Goal: Transaction & Acquisition: Book appointment/travel/reservation

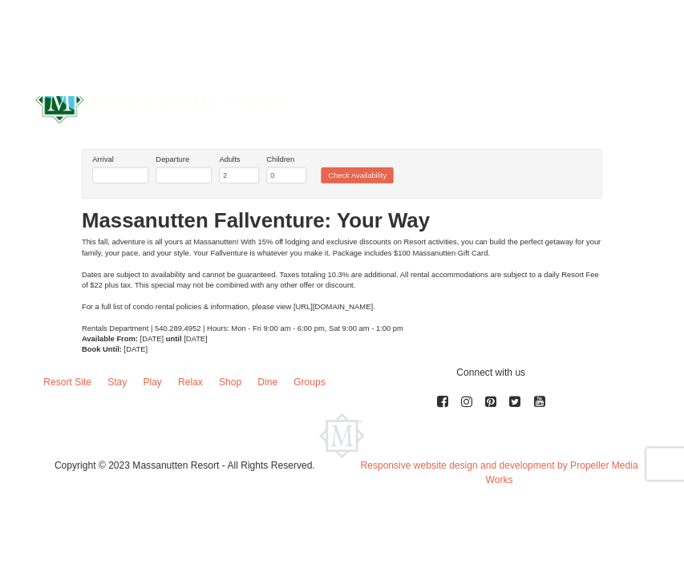
scroll to position [50, 0]
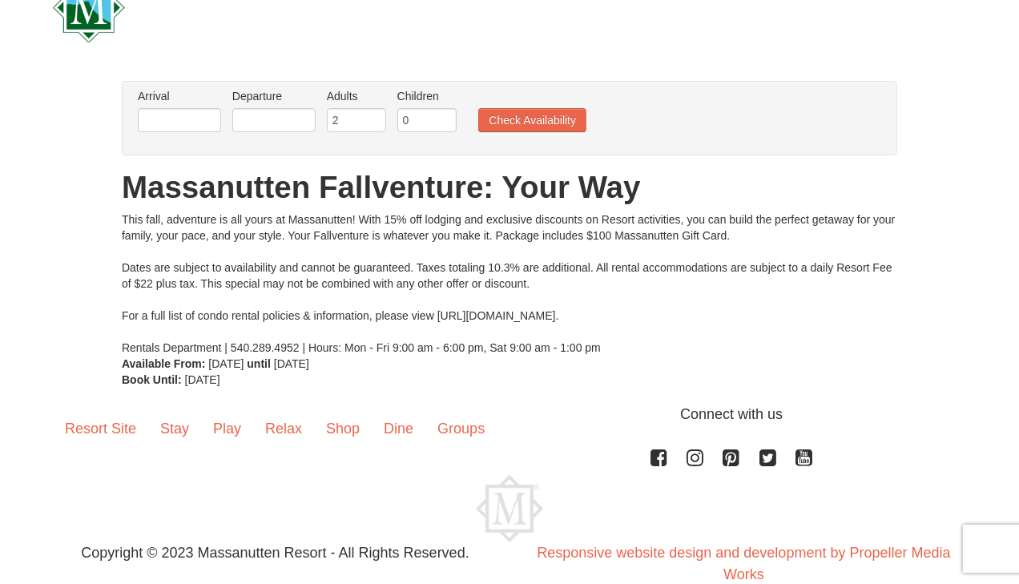
drag, startPoint x: 439, startPoint y: 316, endPoint x: 676, endPoint y: 321, distance: 237.2
click at [676, 321] on div "This fall, adventure is all yours at Massanutten! With 15% off lodging and excl…" at bounding box center [510, 284] width 776 height 144
copy div "https://www.massresort.com/stay/rental-info/."
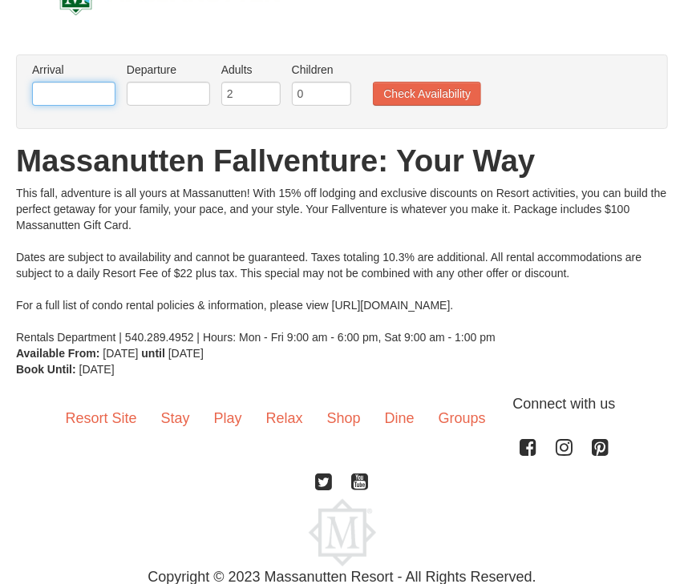
click at [76, 93] on input "text" at bounding box center [73, 94] width 83 height 24
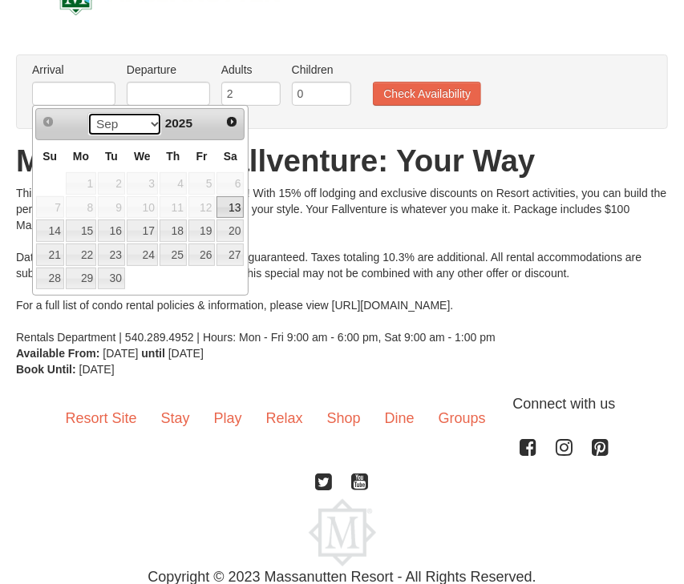
click at [147, 123] on select "Sep Oct Nov Dec" at bounding box center [124, 124] width 75 height 24
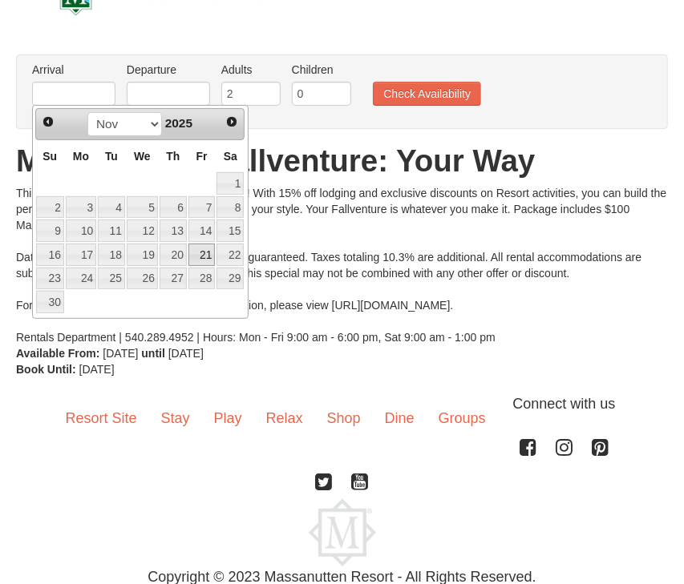
click at [199, 250] on link "21" at bounding box center [201, 255] width 27 height 22
type input "[DATE]"
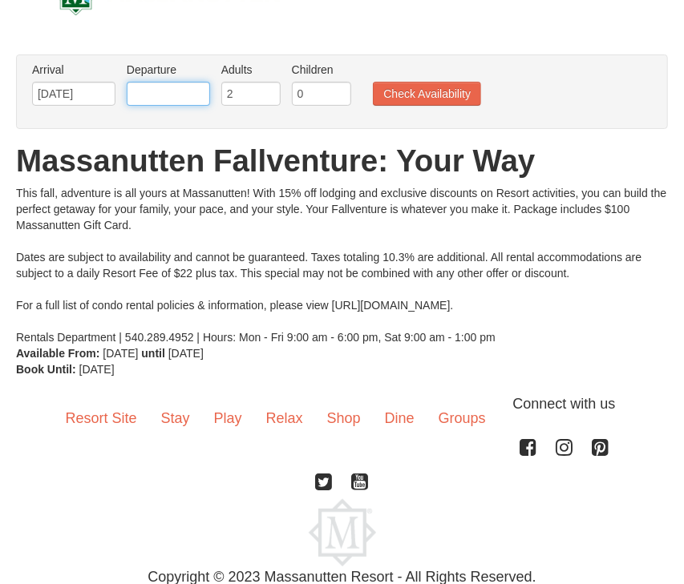
click at [166, 86] on input "text" at bounding box center [168, 94] width 83 height 24
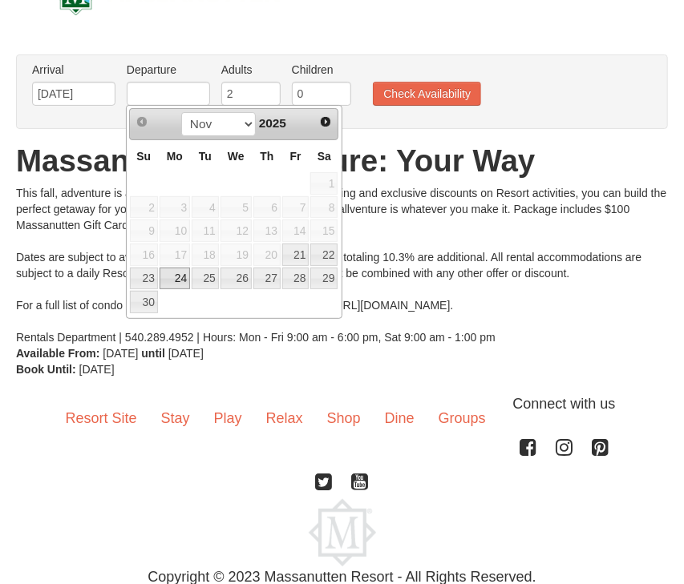
click at [171, 270] on link "24" at bounding box center [174, 279] width 30 height 22
type input "[DATE]"
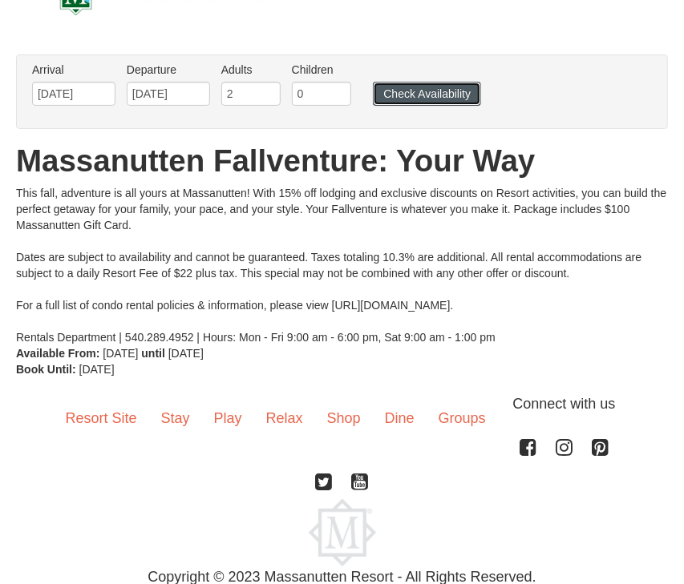
click at [386, 100] on button "Check Availability" at bounding box center [427, 94] width 108 height 24
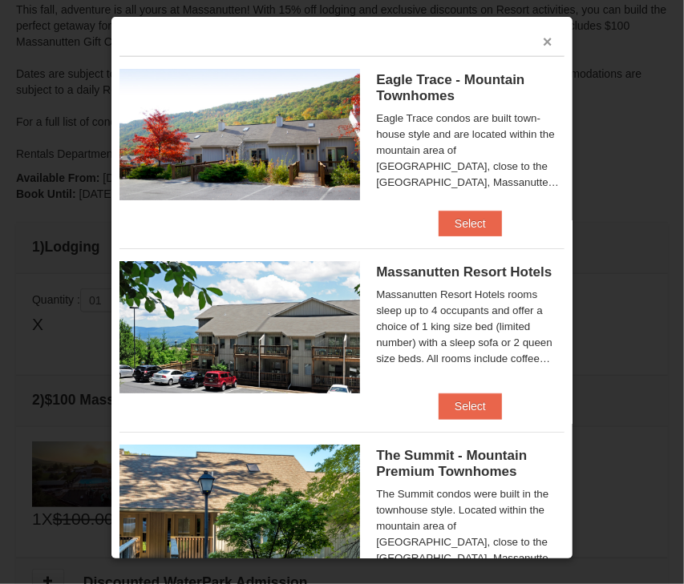
click at [546, 42] on button "×" at bounding box center [547, 42] width 10 height 16
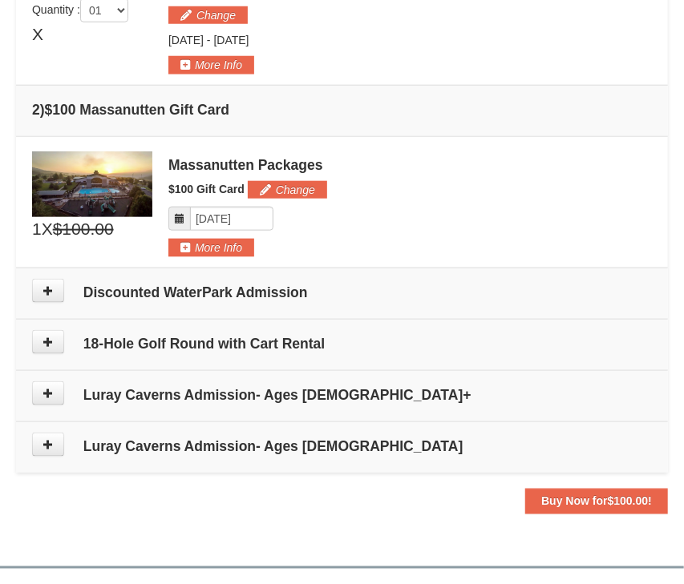
scroll to position [525, 0]
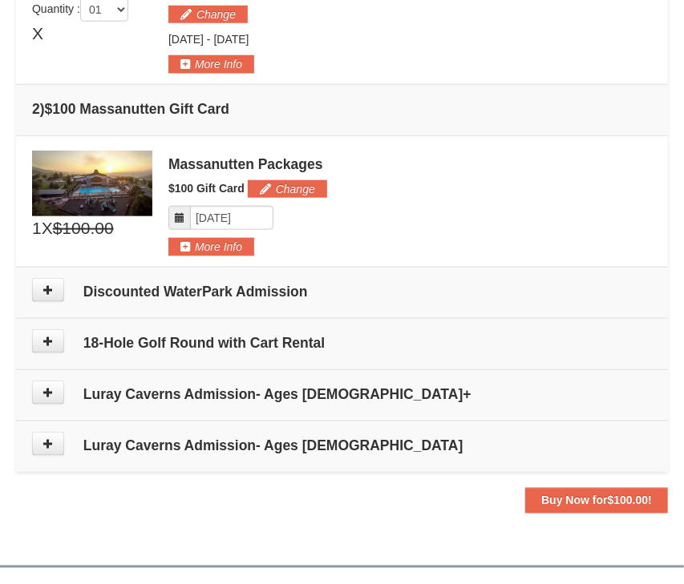
click at [229, 290] on h4 "Discounted WaterPark Admission" at bounding box center [341, 292] width 619 height 16
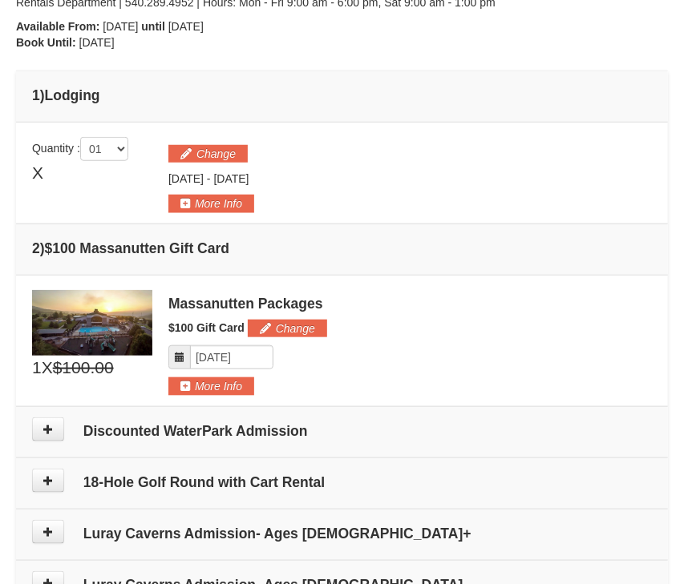
scroll to position [414, 0]
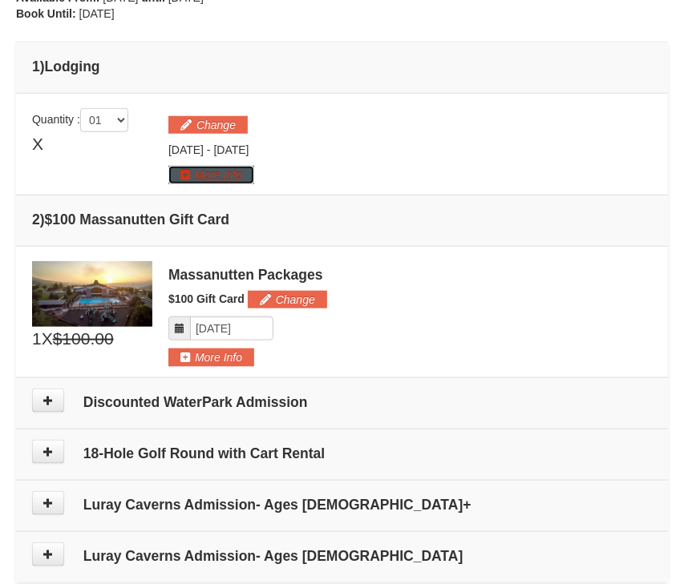
click at [196, 177] on button "More Info" at bounding box center [211, 175] width 86 height 18
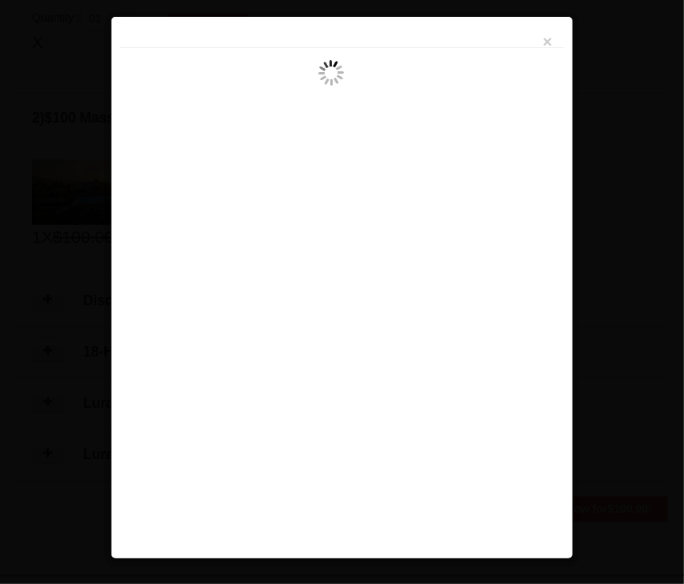
scroll to position [520, 0]
click at [546, 46] on button "×" at bounding box center [547, 42] width 10 height 16
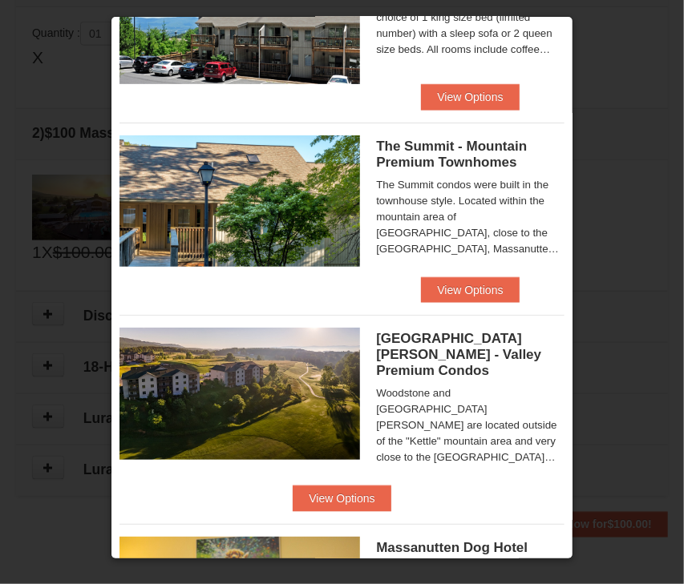
scroll to position [313, 0]
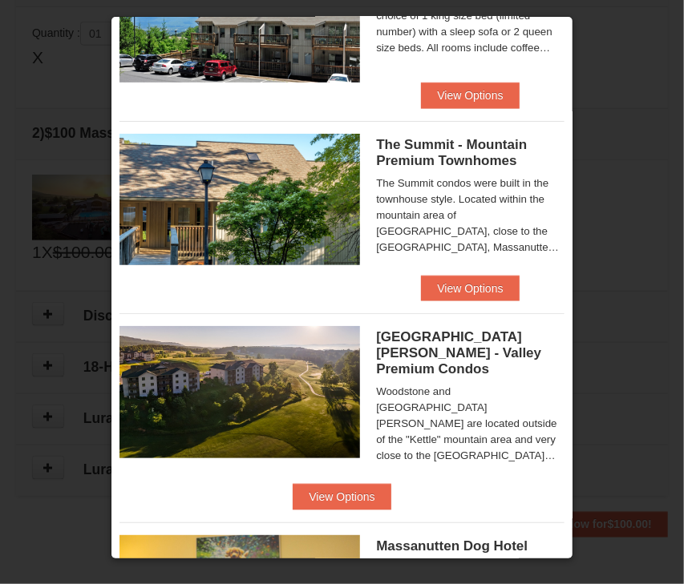
click at [296, 212] on img at bounding box center [239, 199] width 240 height 131
click at [430, 143] on span "The Summit - Mountain Premium Townhomes" at bounding box center [451, 152] width 151 height 31
click at [446, 292] on button "View Options" at bounding box center [470, 289] width 98 height 26
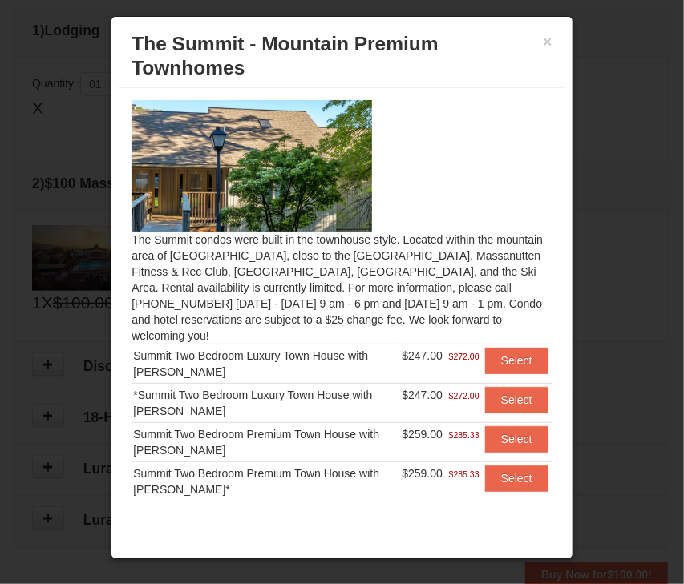
scroll to position [430, 0]
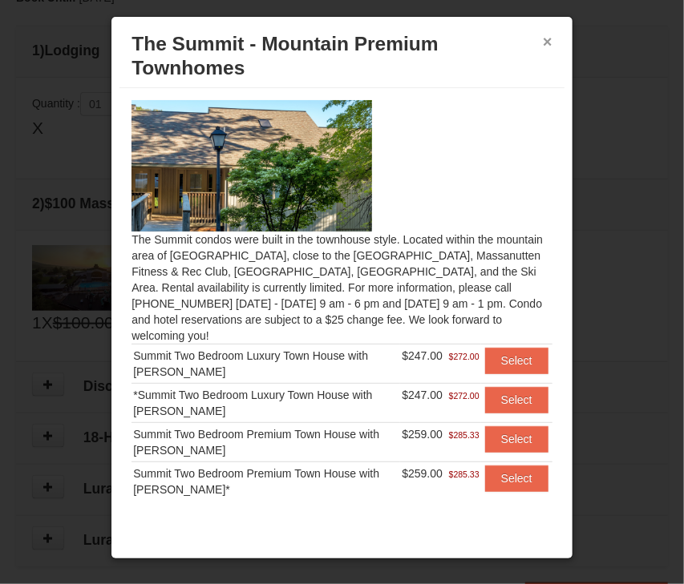
click at [545, 42] on button "×" at bounding box center [547, 42] width 10 height 16
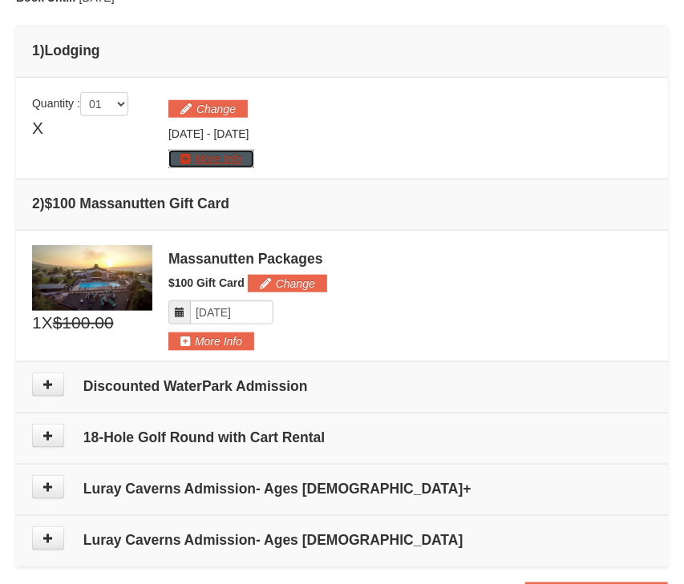
click at [224, 157] on button "More Info" at bounding box center [211, 159] width 86 height 18
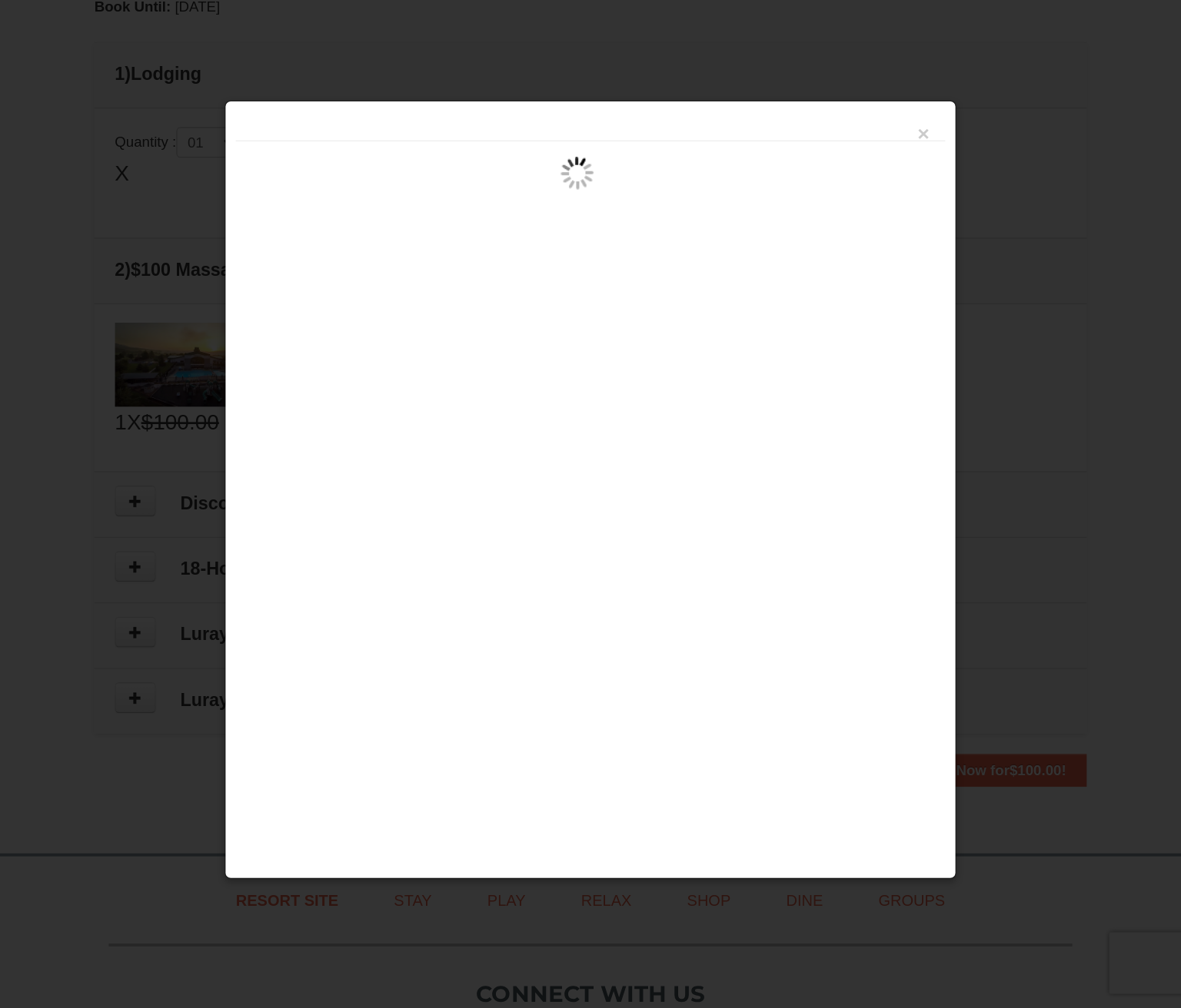
scroll to position [379, 0]
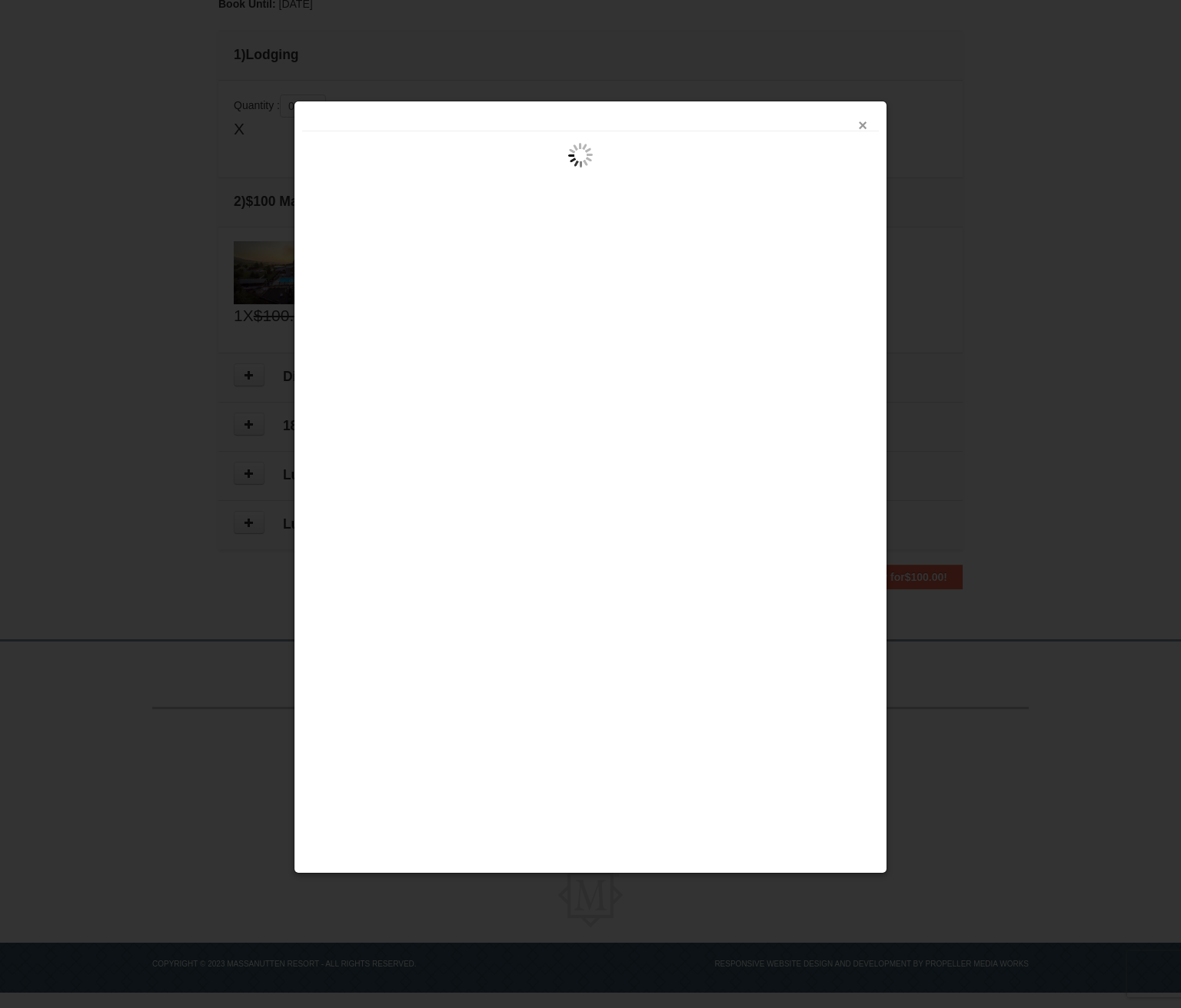
click at [655, 127] on button "×" at bounding box center [862, 126] width 10 height 15
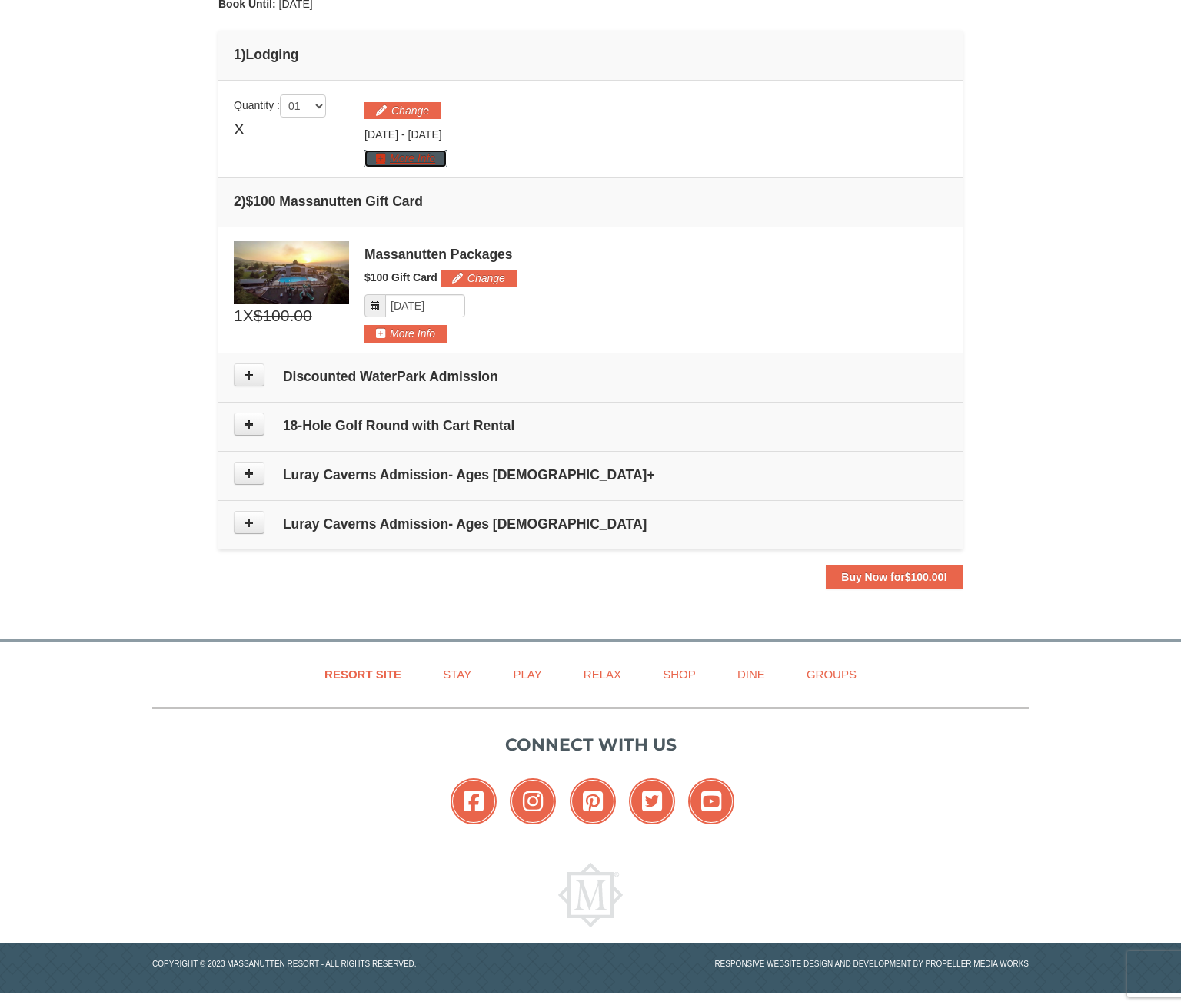
click at [402, 159] on button "More Info" at bounding box center [406, 158] width 83 height 17
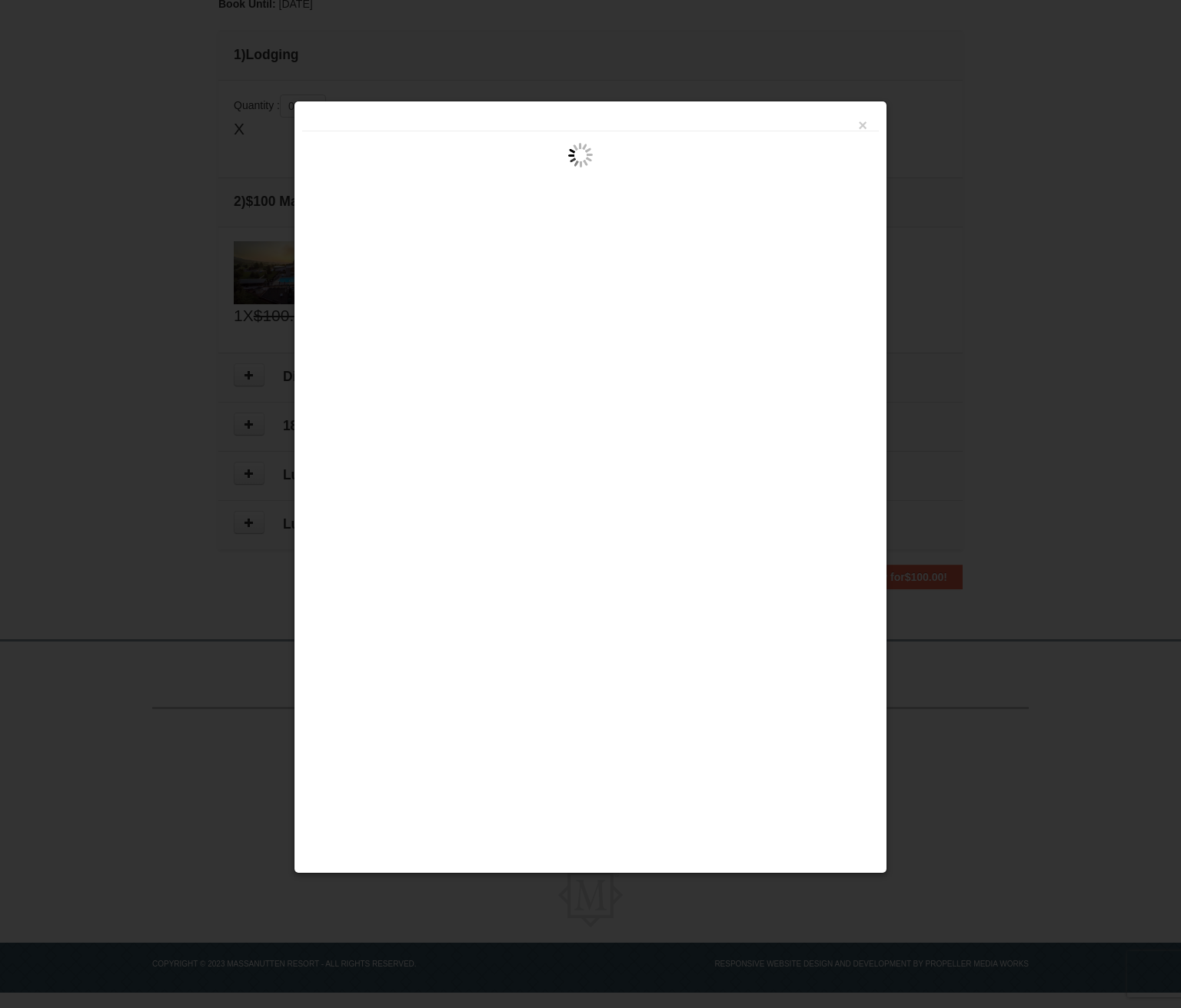
click at [640, 470] on div "×" at bounding box center [590, 487] width 594 height 773
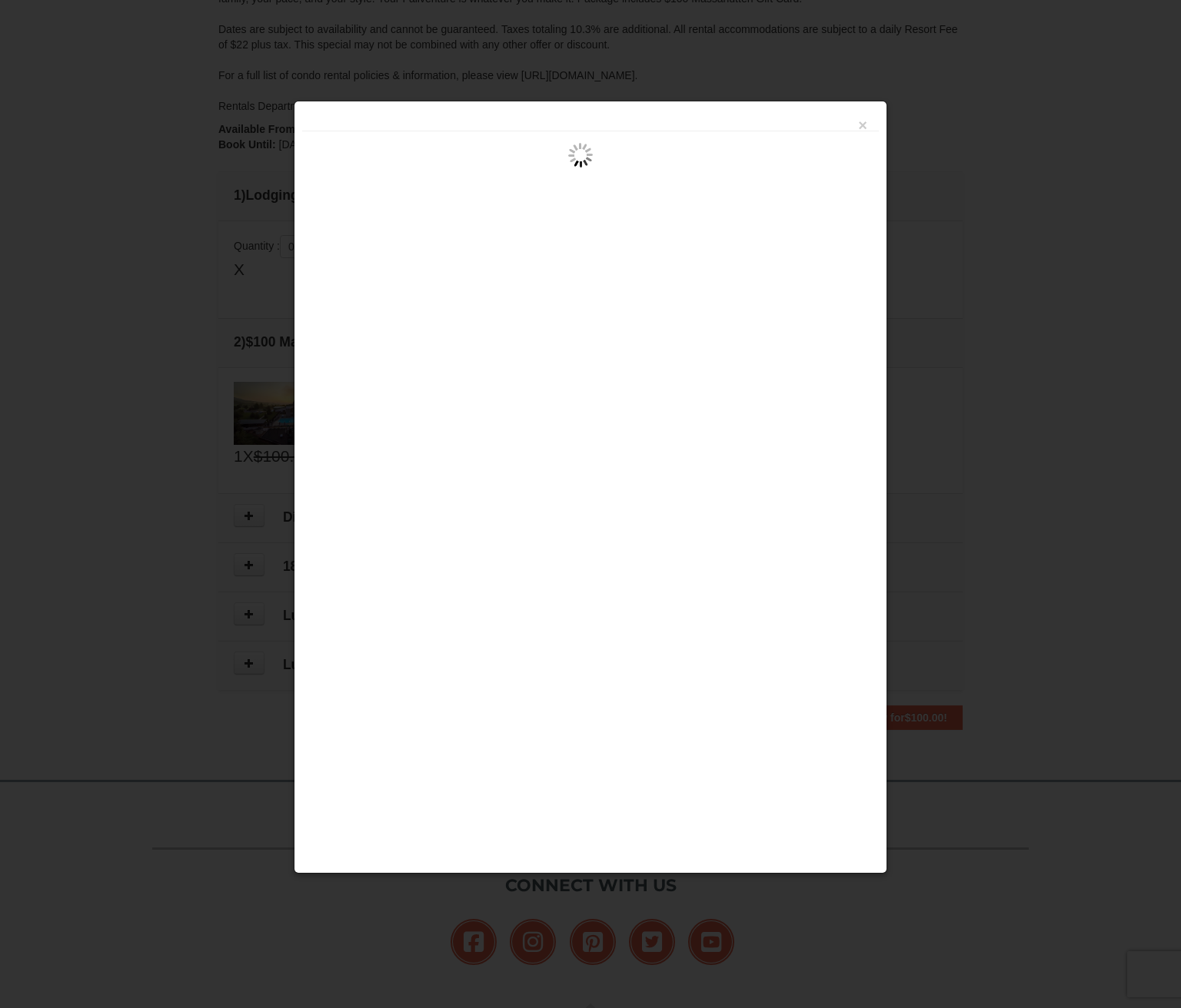
scroll to position [281, 0]
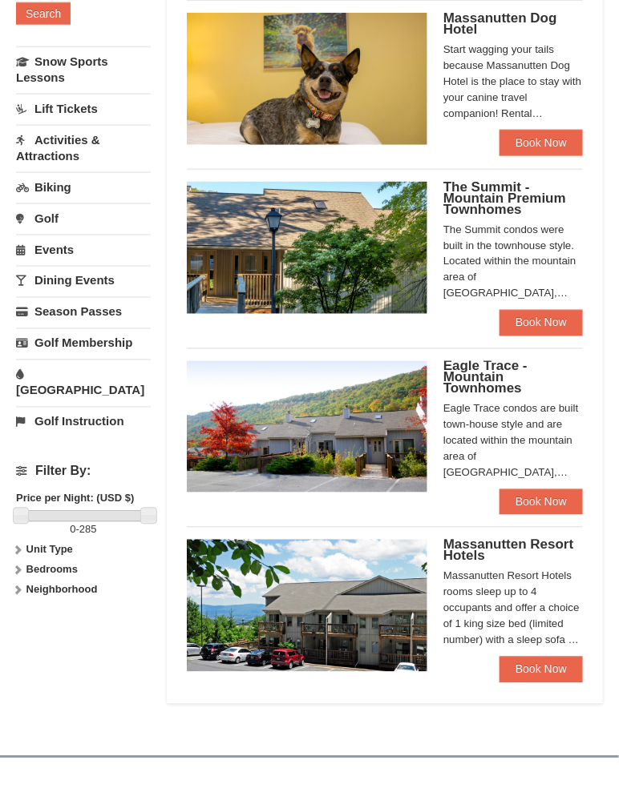
scroll to position [361, 0]
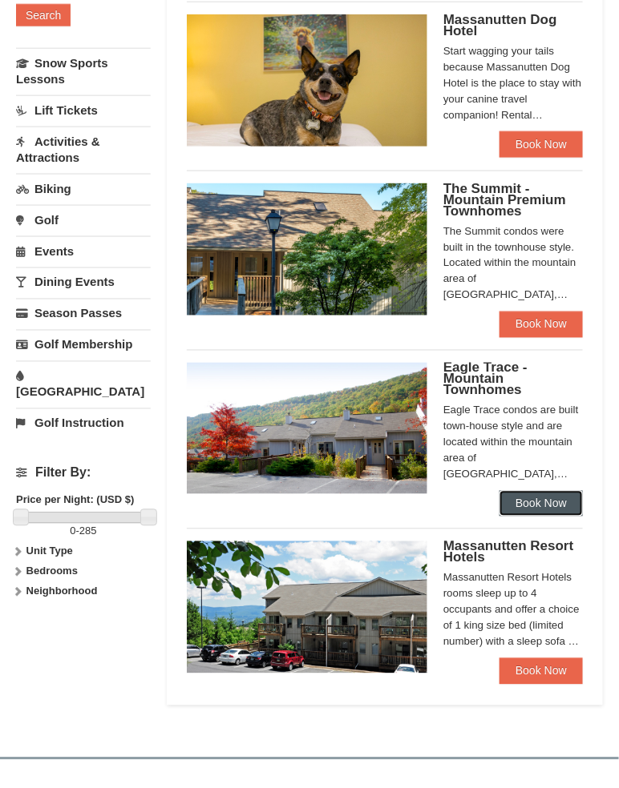
click at [458, 499] on link "Book Now" at bounding box center [540, 504] width 83 height 26
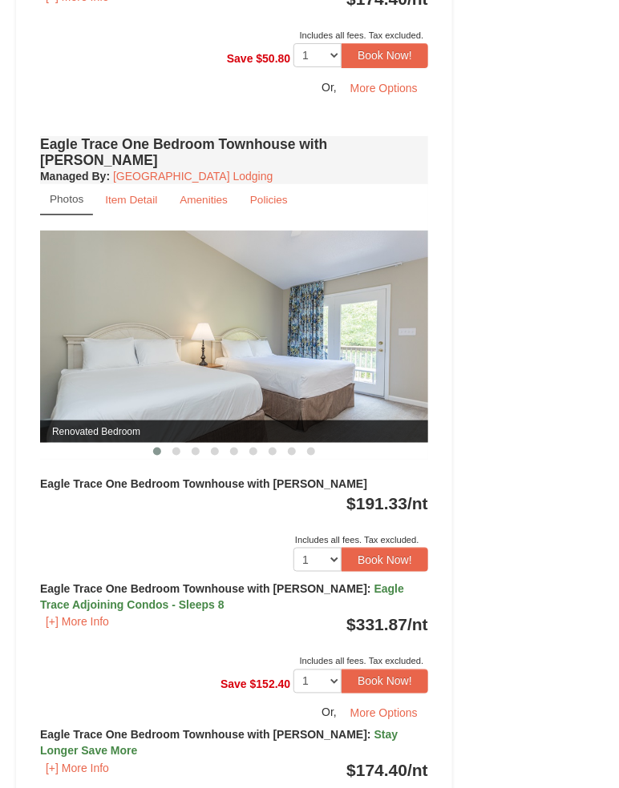
scroll to position [1296, 0]
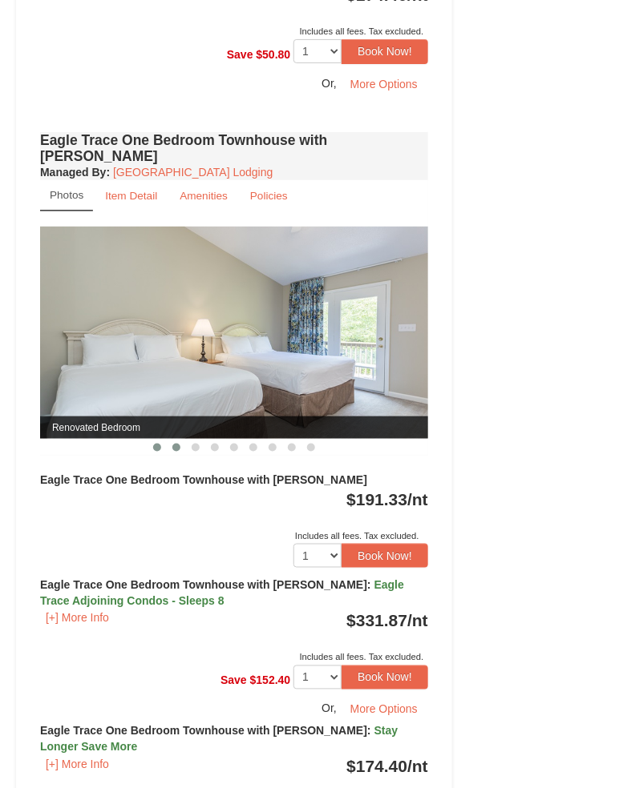
click at [174, 444] on span at bounding box center [176, 448] width 8 height 8
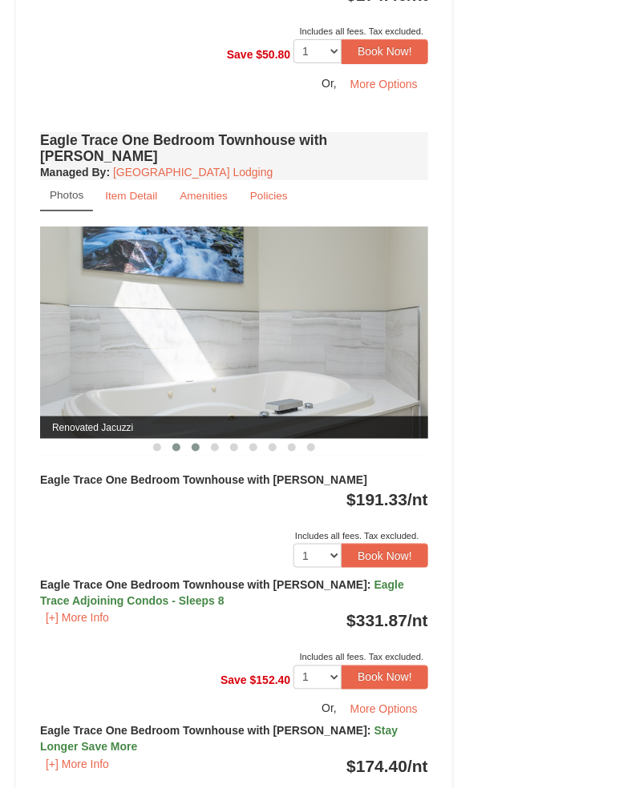
click at [196, 444] on span at bounding box center [196, 448] width 8 height 8
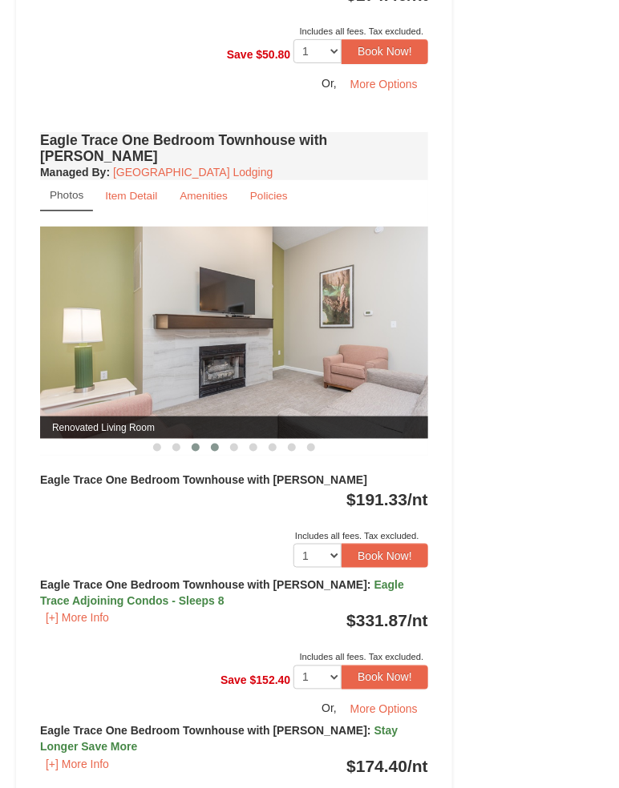
click at [209, 440] on button at bounding box center [214, 448] width 19 height 16
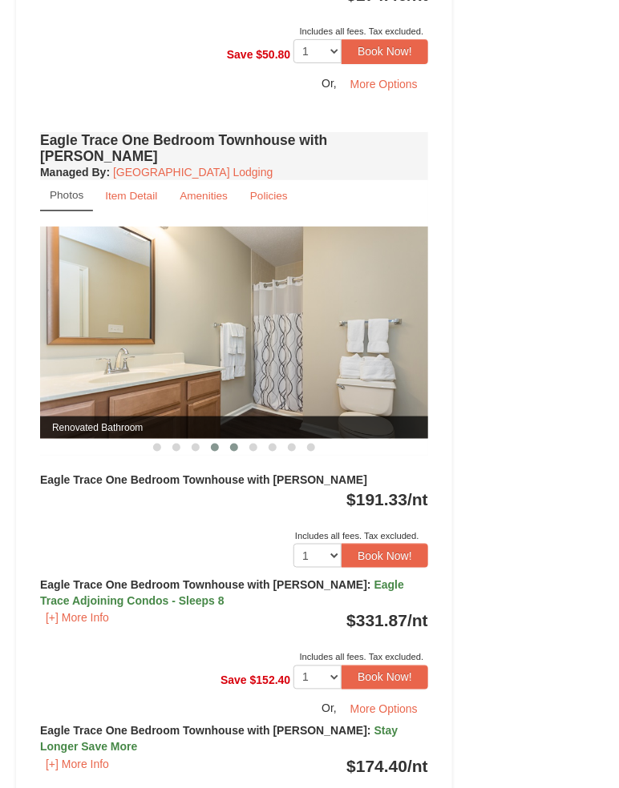
click at [236, 444] on span at bounding box center [234, 448] width 8 height 8
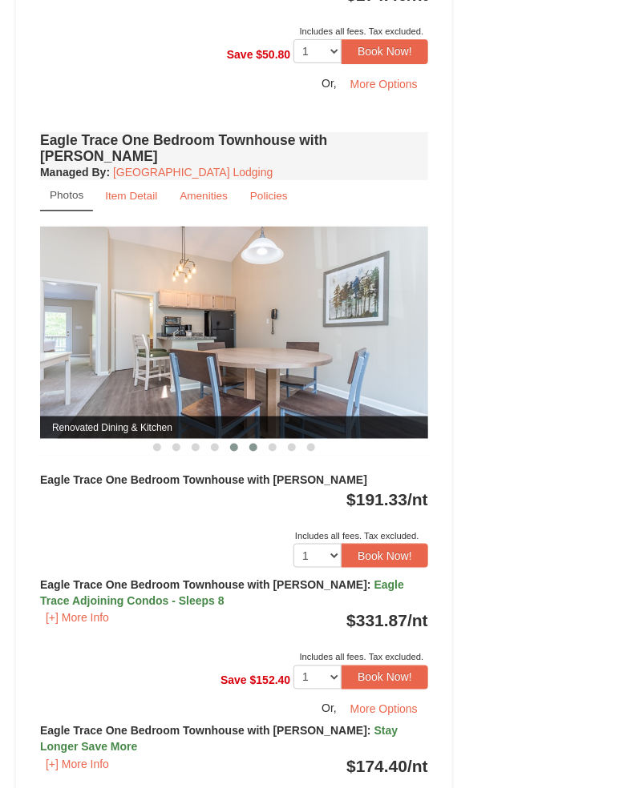
click at [260, 440] on button at bounding box center [253, 448] width 19 height 16
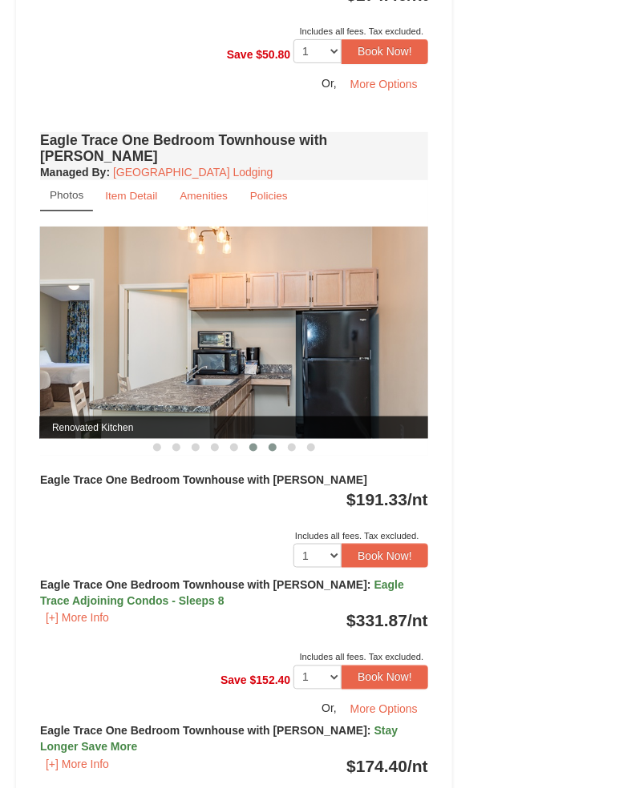
click at [274, 444] on span at bounding box center [272, 448] width 8 height 8
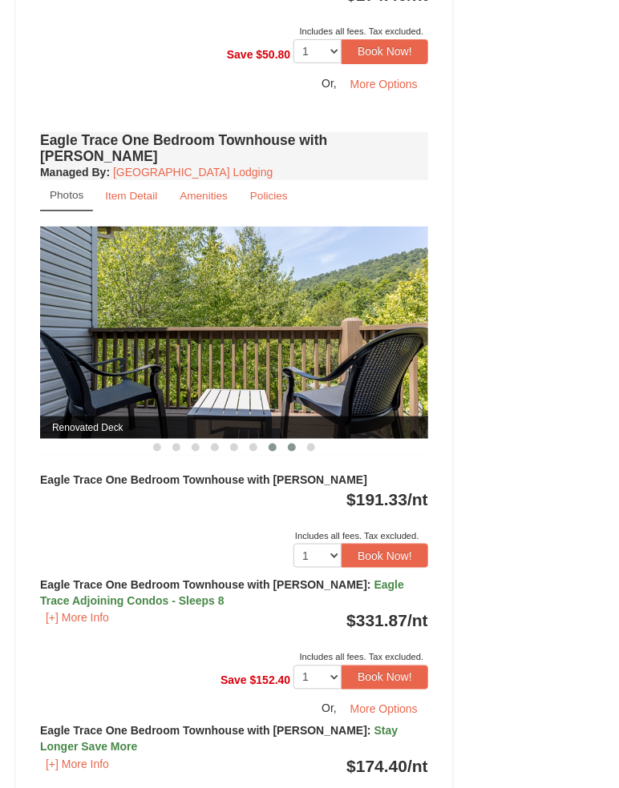
click at [282, 440] on button at bounding box center [291, 448] width 19 height 16
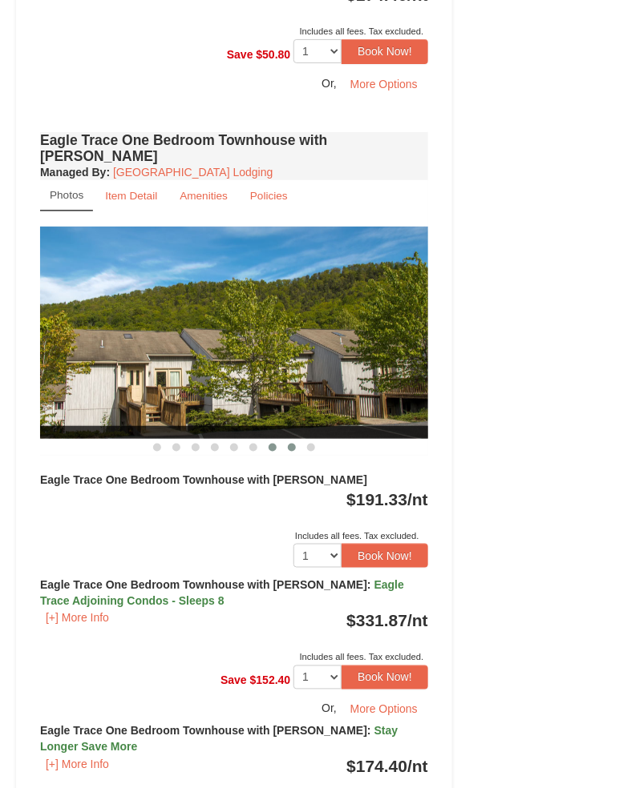
click at [271, 440] on button at bounding box center [272, 448] width 19 height 16
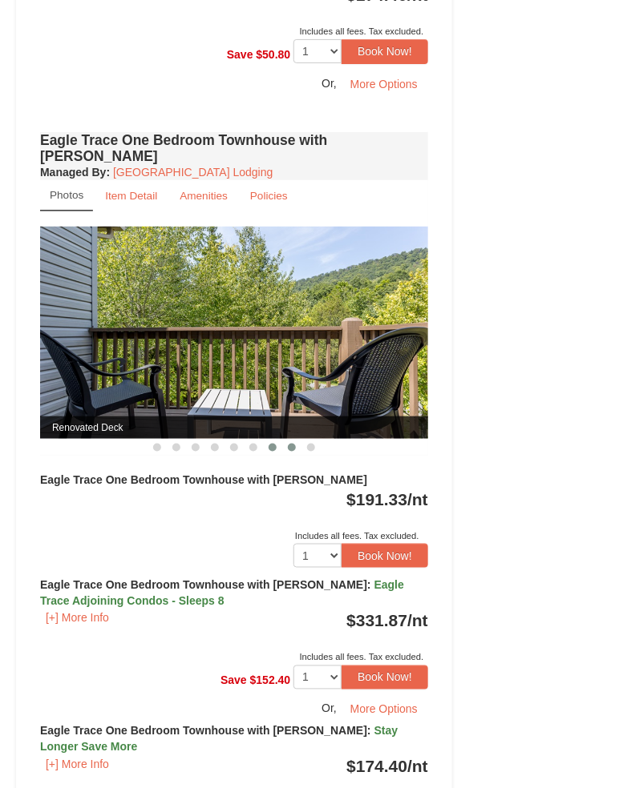
click at [286, 440] on button at bounding box center [291, 448] width 19 height 16
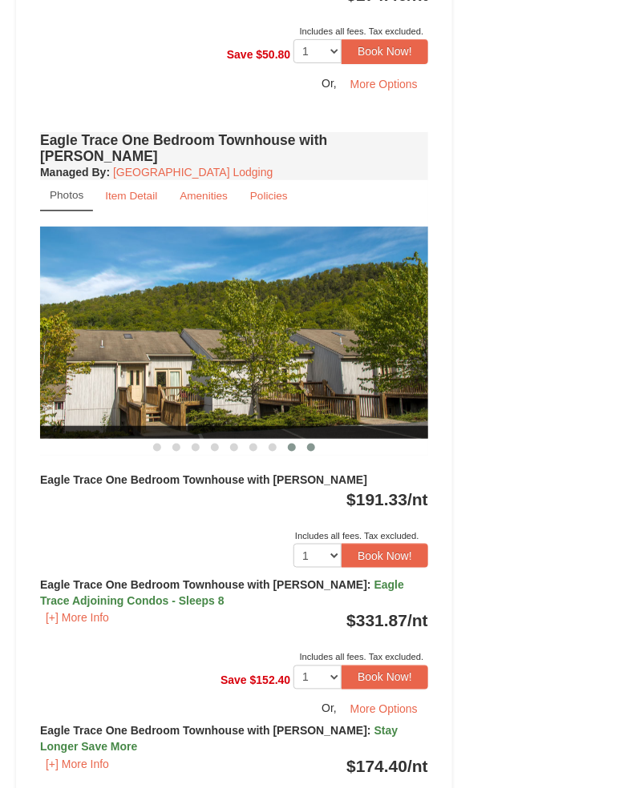
click at [306, 440] on button at bounding box center [310, 448] width 19 height 16
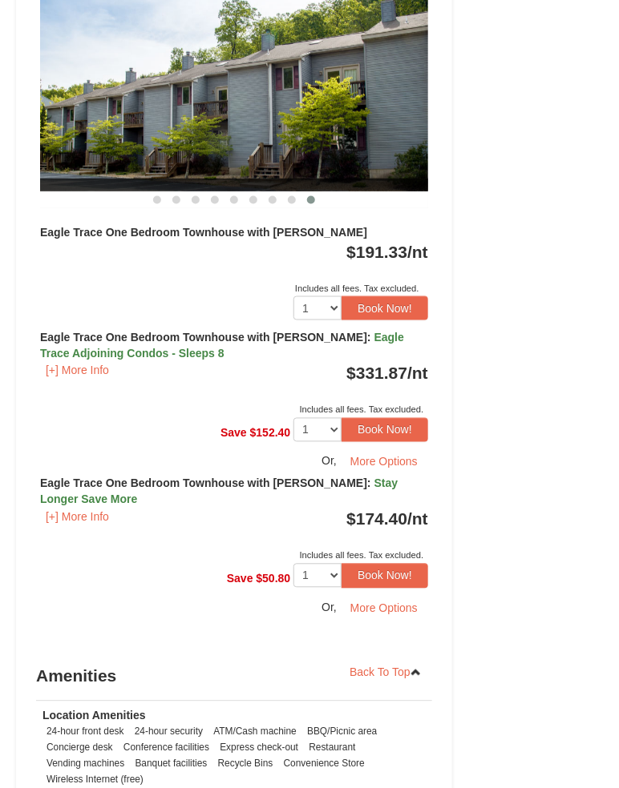
scroll to position [1558, 0]
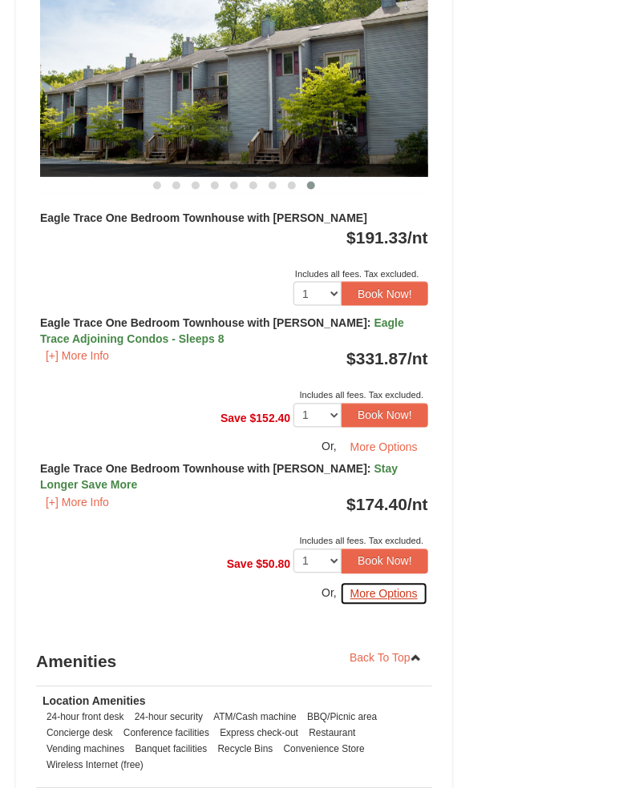
click at [367, 583] on button "More Options" at bounding box center [384, 595] width 88 height 24
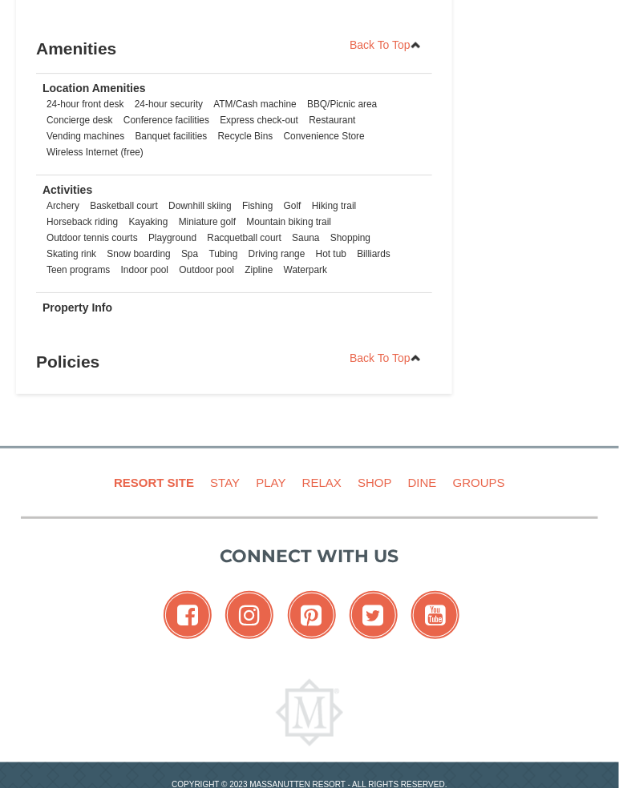
scroll to position [1978, 0]
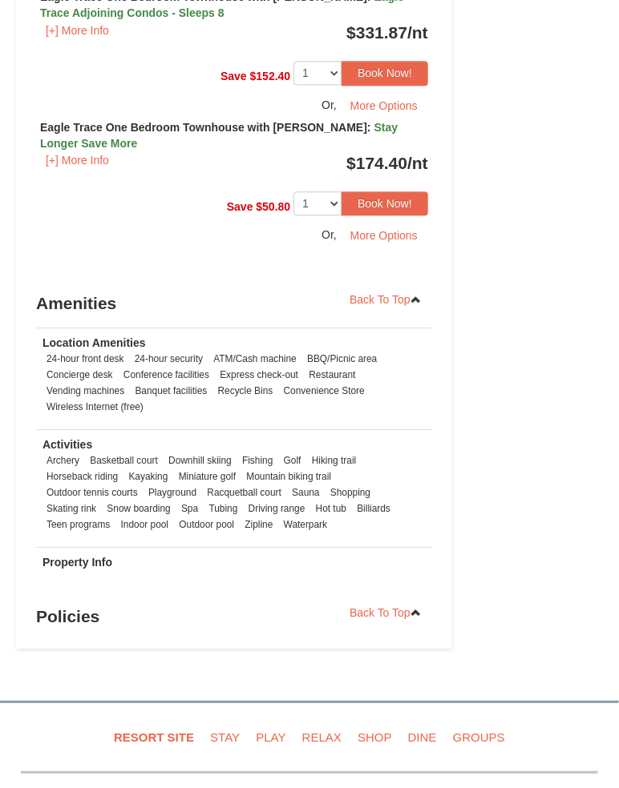
select select "9"
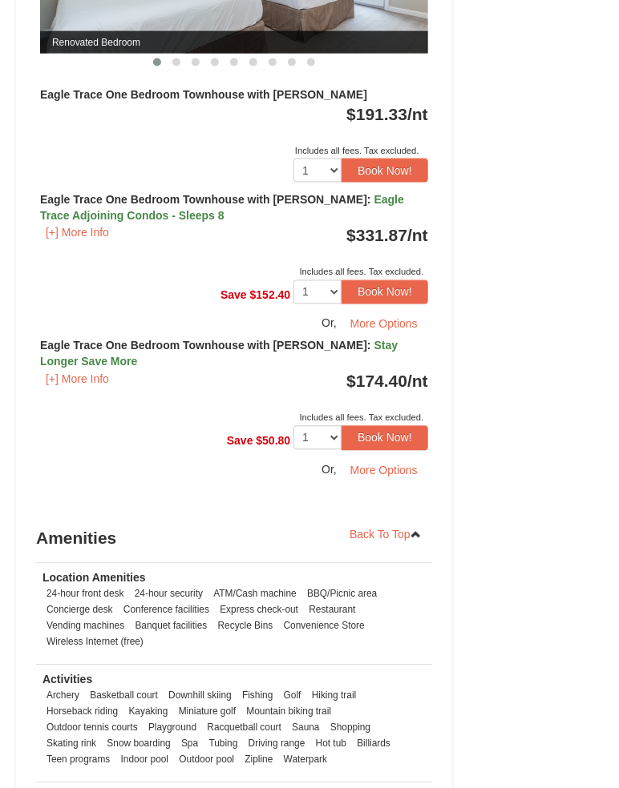
scroll to position [1676, 0]
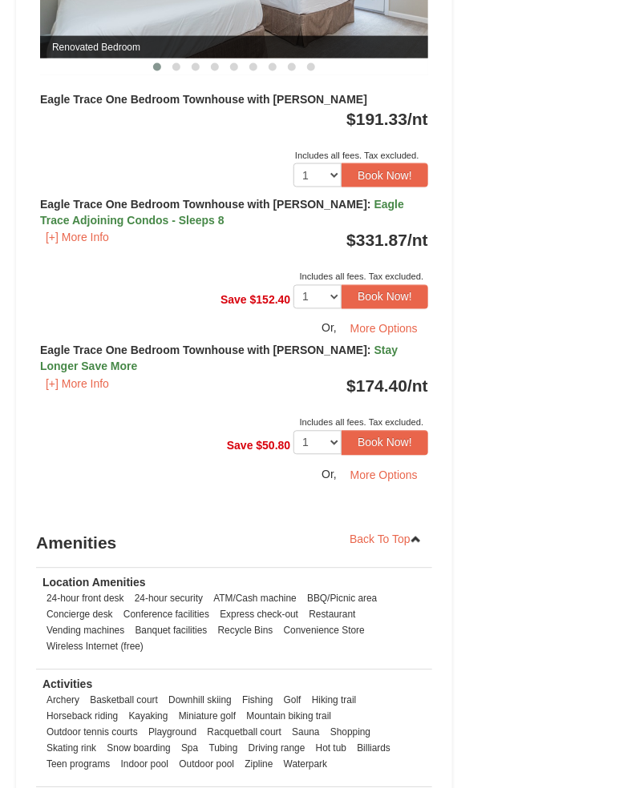
click at [96, 343] on div "Eagle Trace One Bedroom Townhouse with Jacuzzi : Stay Longer Save More [+] More…" at bounding box center [234, 387] width 388 height 88
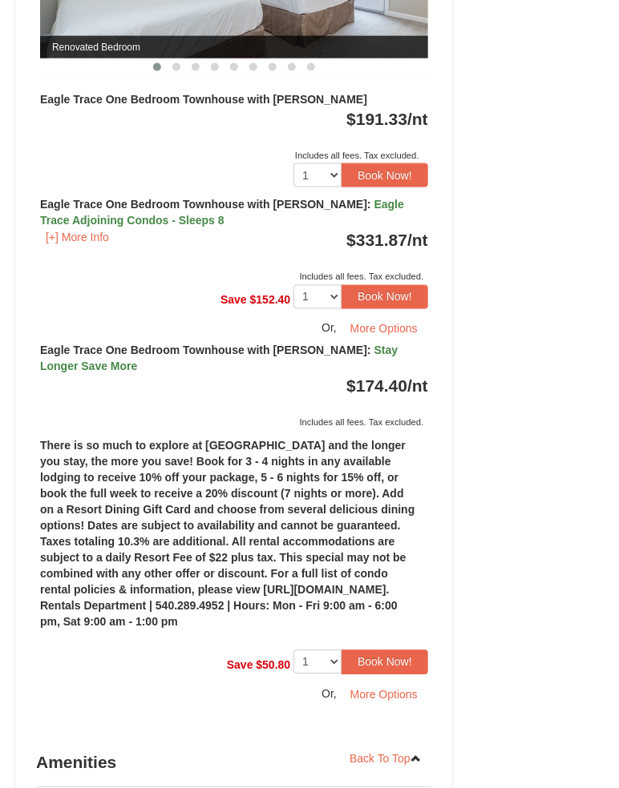
click at [61, 345] on span "Stay Longer Save More" at bounding box center [218, 359] width 357 height 29
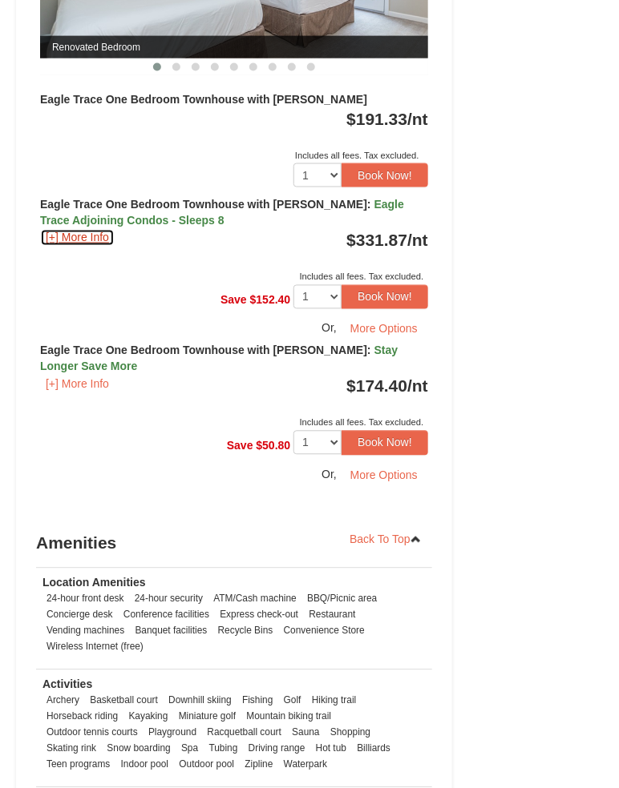
click at [91, 229] on button "[+] More Info" at bounding box center [77, 238] width 75 height 18
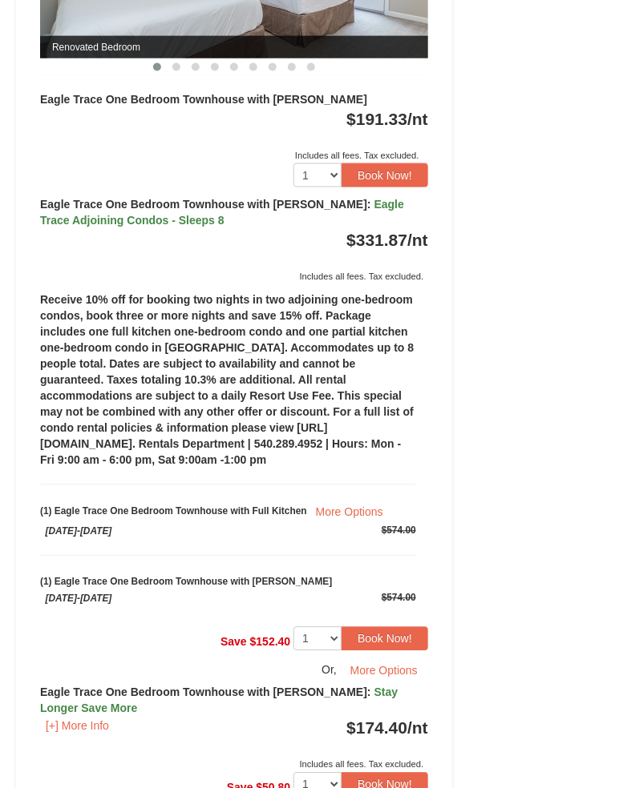
click at [91, 197] on div "Eagle Trace One Bedroom Townhouse with Jacuzzi : Eagle Trace Adjoining Condos -…" at bounding box center [234, 241] width 388 height 88
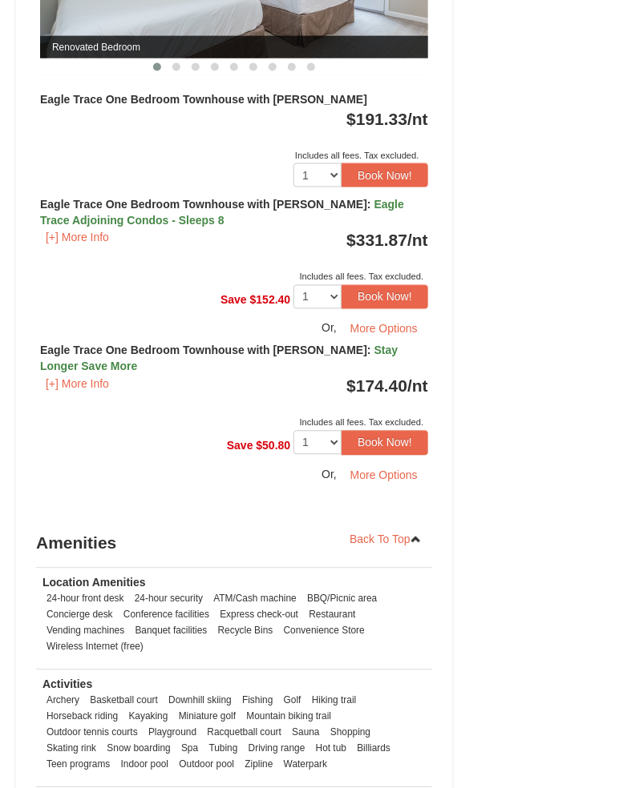
click at [79, 343] on div "Eagle Trace One Bedroom Townhouse with Jacuzzi : Stay Longer Save More [+] More…" at bounding box center [234, 387] width 388 height 88
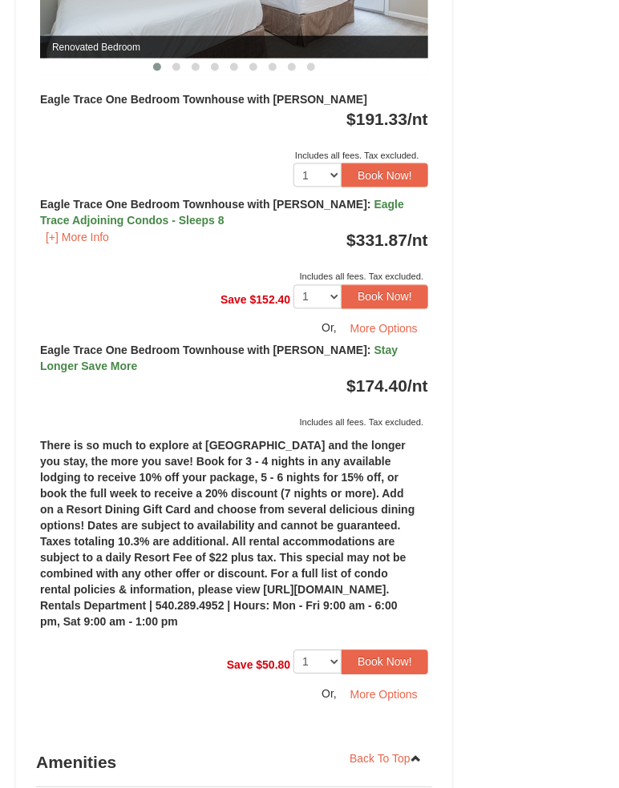
click at [61, 345] on span "Stay Longer Save More" at bounding box center [218, 359] width 357 height 29
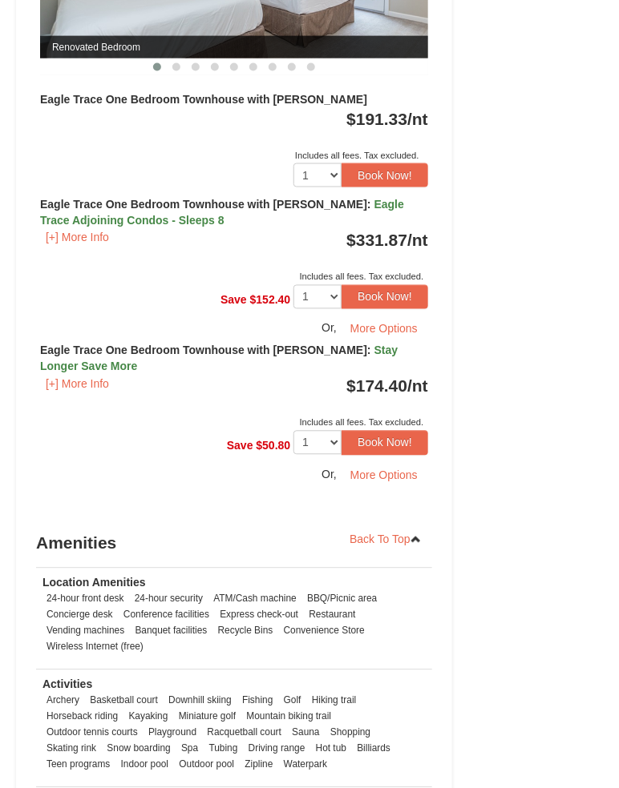
click at [213, 285] on div "Save $152.40 1 2 3 4 5 6 7 8 9 10" at bounding box center [234, 313] width 388 height 56
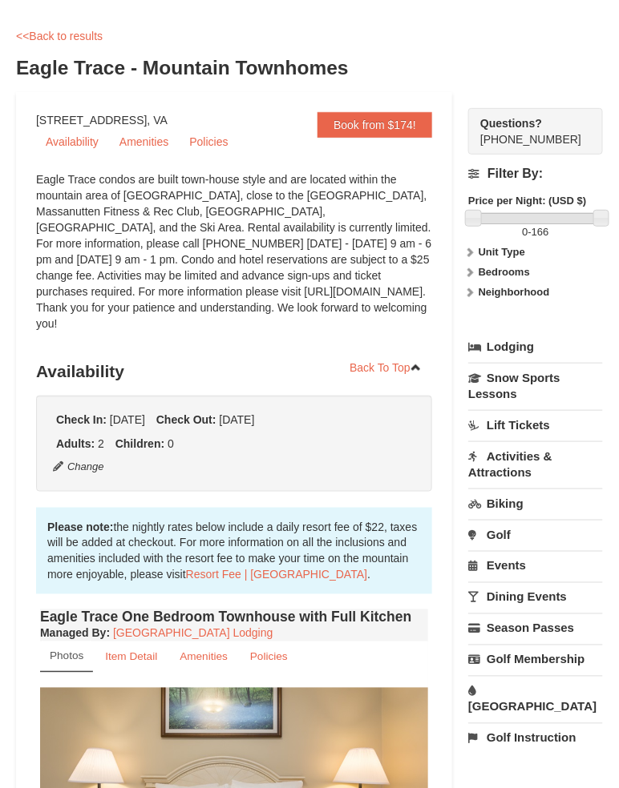
scroll to position [0, 0]
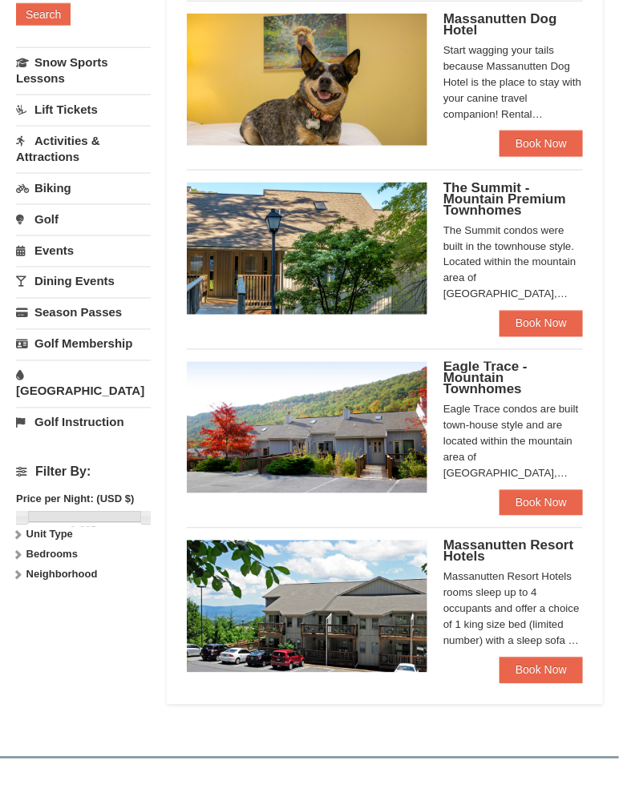
scroll to position [361, 0]
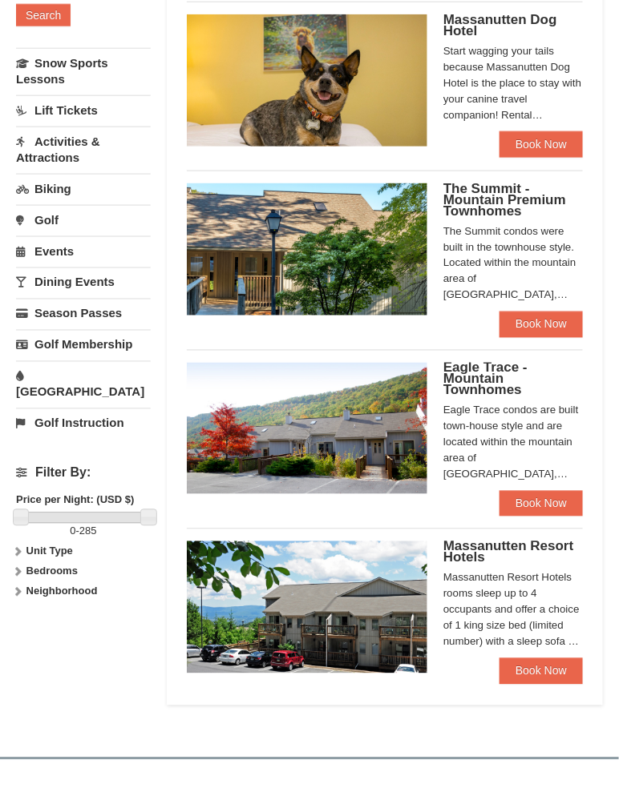
click at [483, 204] on span "The Summit - Mountain Premium Townhomes" at bounding box center [504, 200] width 123 height 38
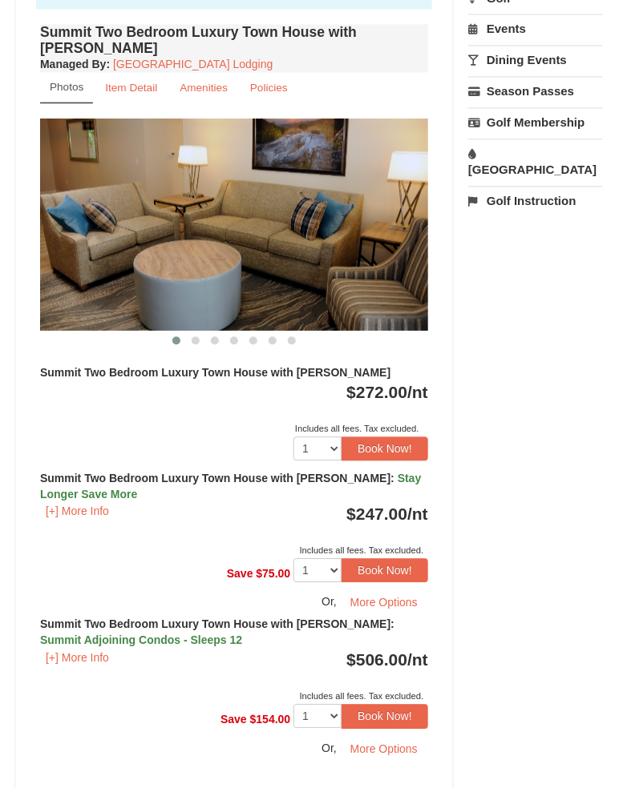
scroll to position [611, 0]
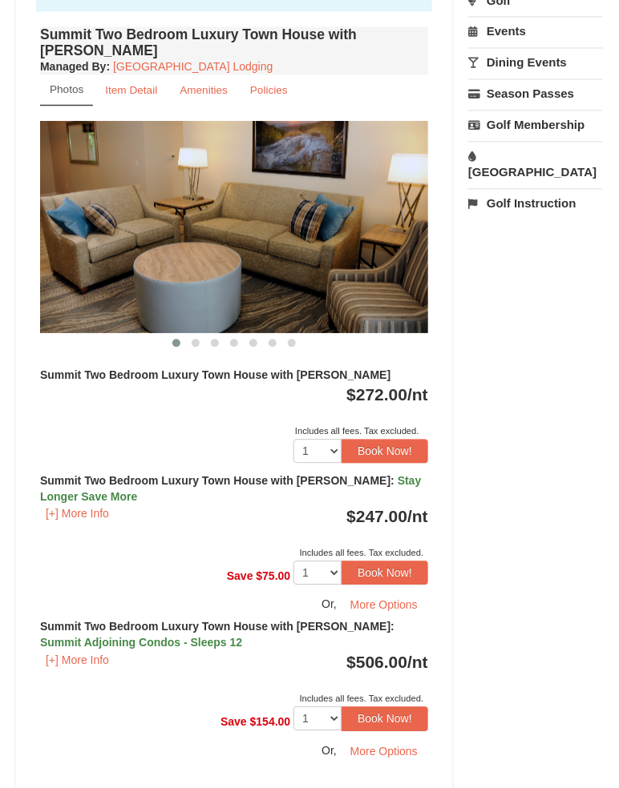
click at [391, 222] on img at bounding box center [234, 228] width 388 height 212
click at [197, 336] on button at bounding box center [195, 344] width 19 height 16
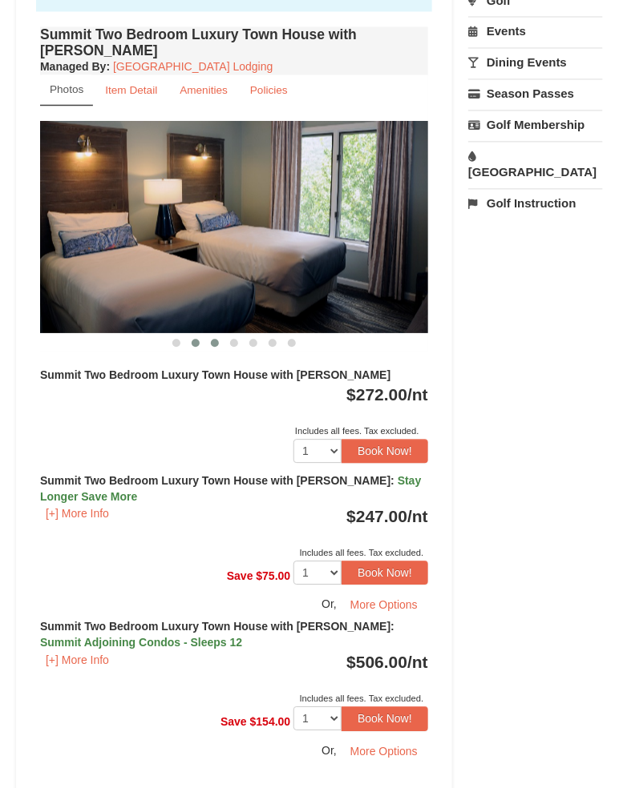
click at [212, 336] on button at bounding box center [214, 344] width 19 height 16
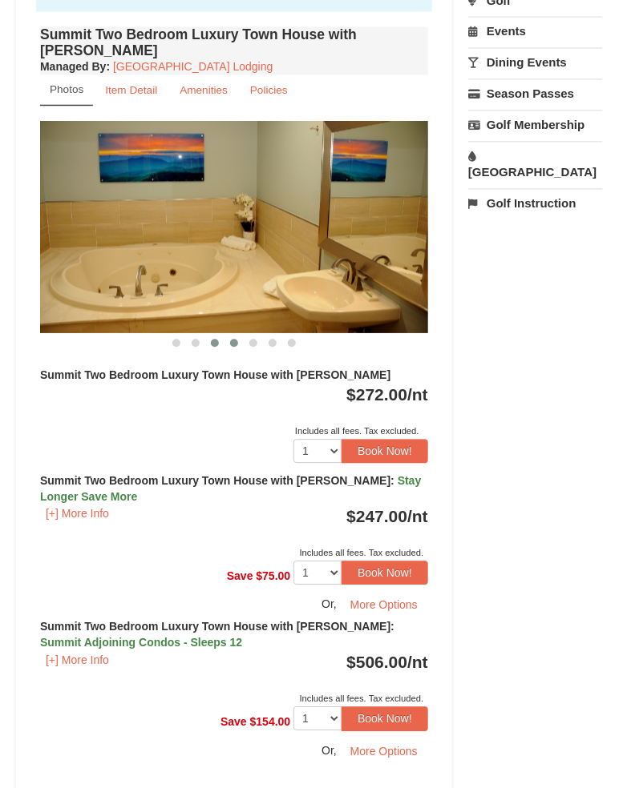
click at [227, 336] on button at bounding box center [233, 344] width 19 height 16
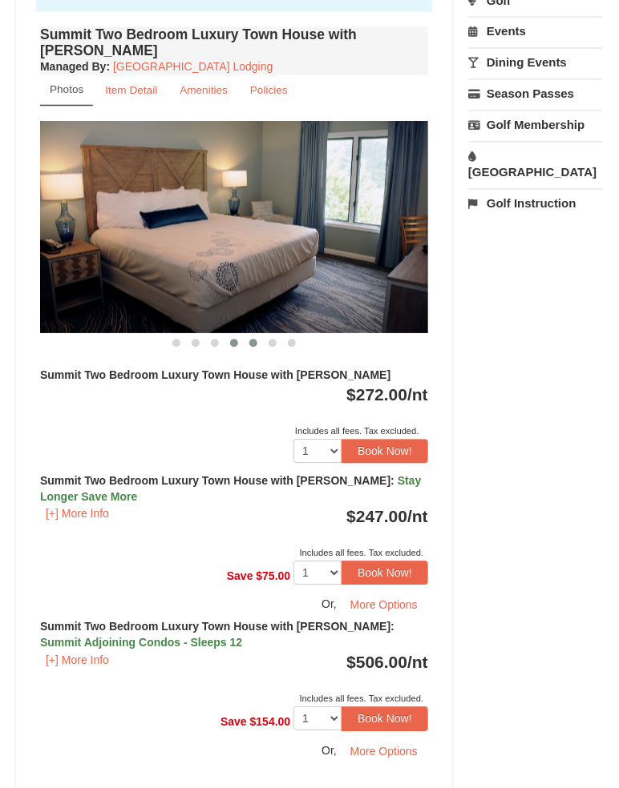
click at [249, 340] on span at bounding box center [253, 344] width 8 height 8
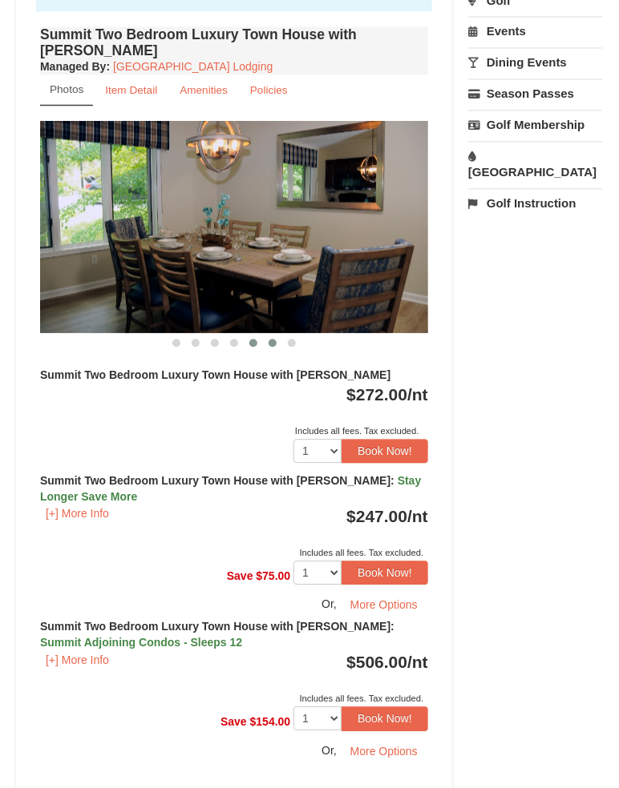
click at [268, 336] on button at bounding box center [272, 344] width 19 height 16
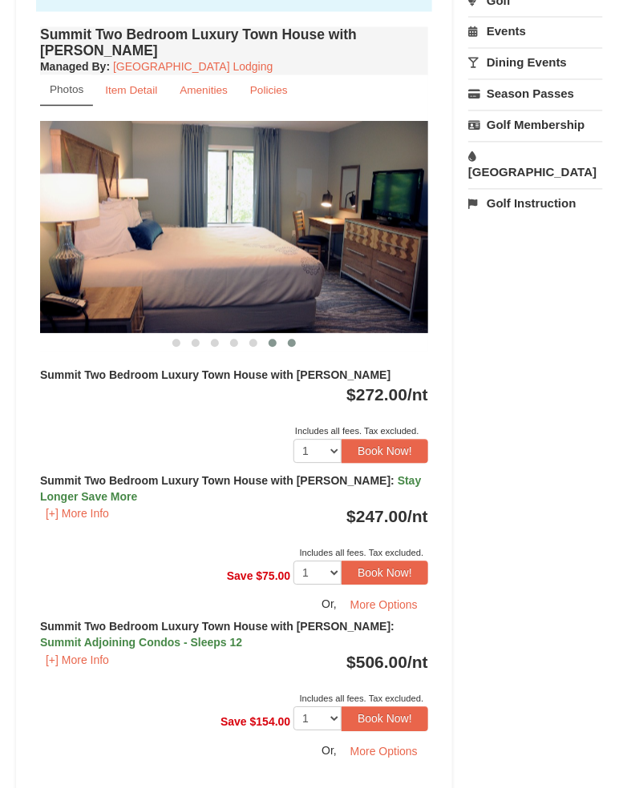
click at [289, 336] on button at bounding box center [291, 344] width 19 height 16
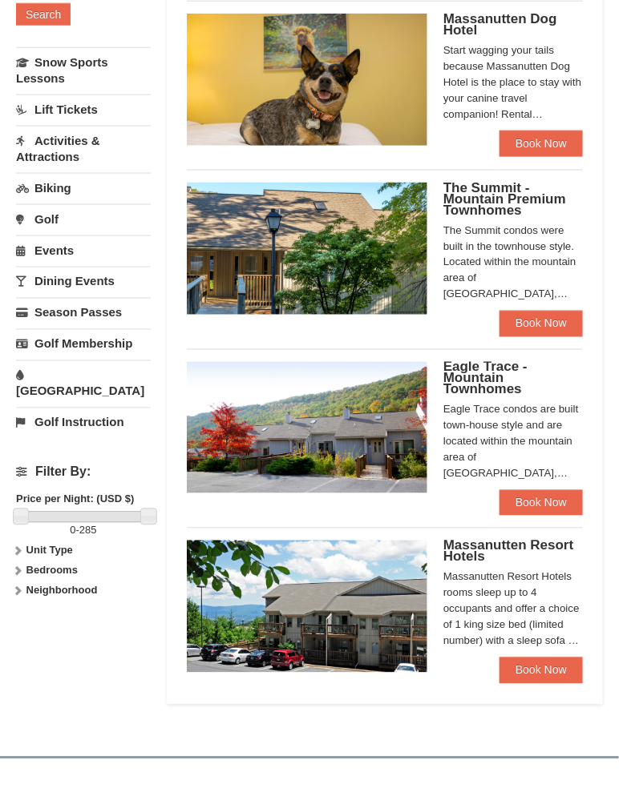
scroll to position [361, 0]
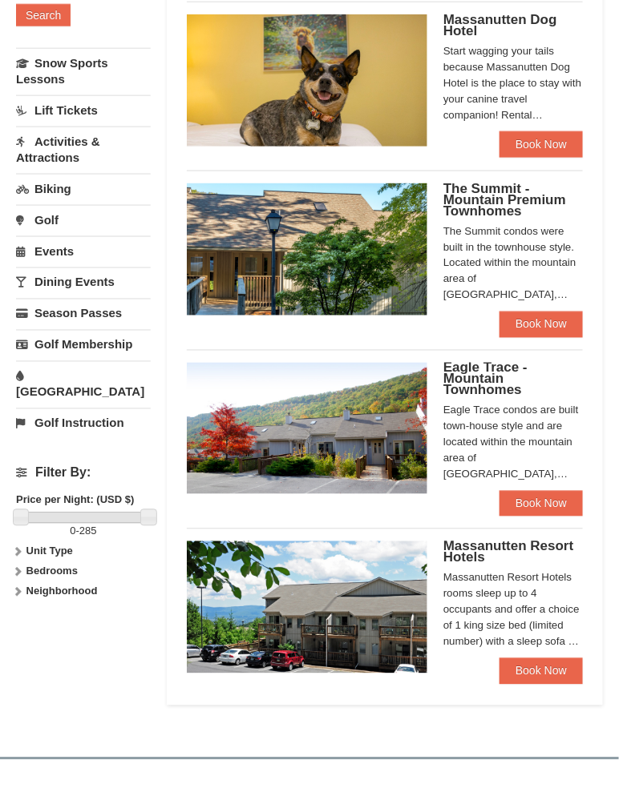
click at [471, 372] on span "Eagle Trace - Mountain Townhomes" at bounding box center [485, 380] width 84 height 38
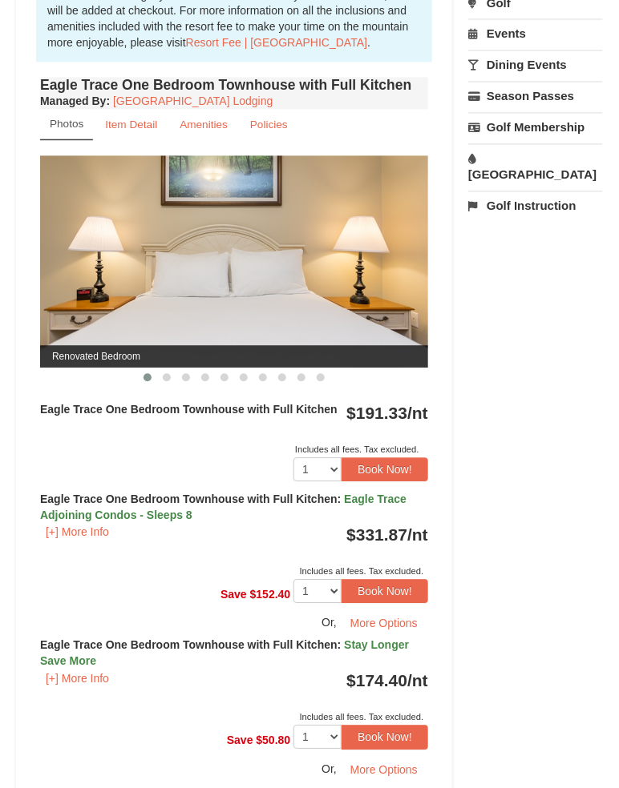
scroll to position [635, 0]
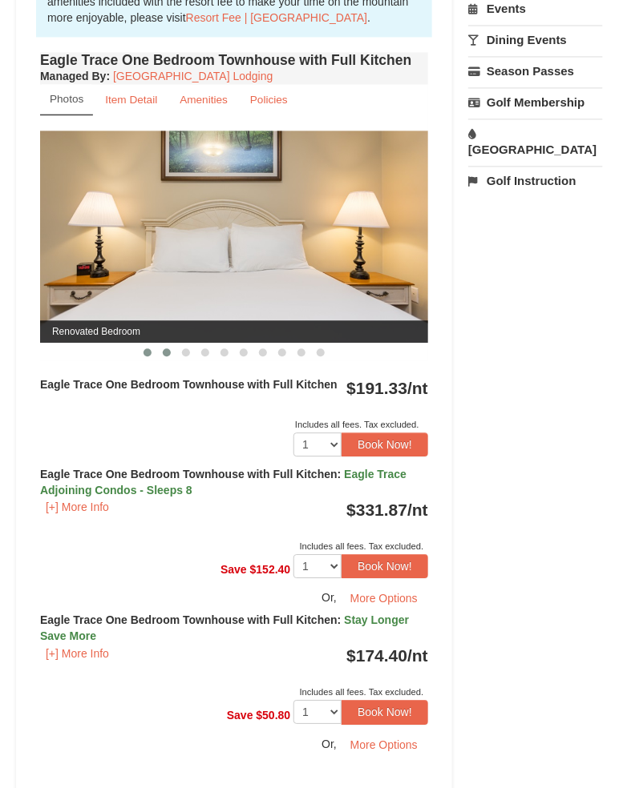
click at [163, 345] on button at bounding box center [166, 353] width 19 height 16
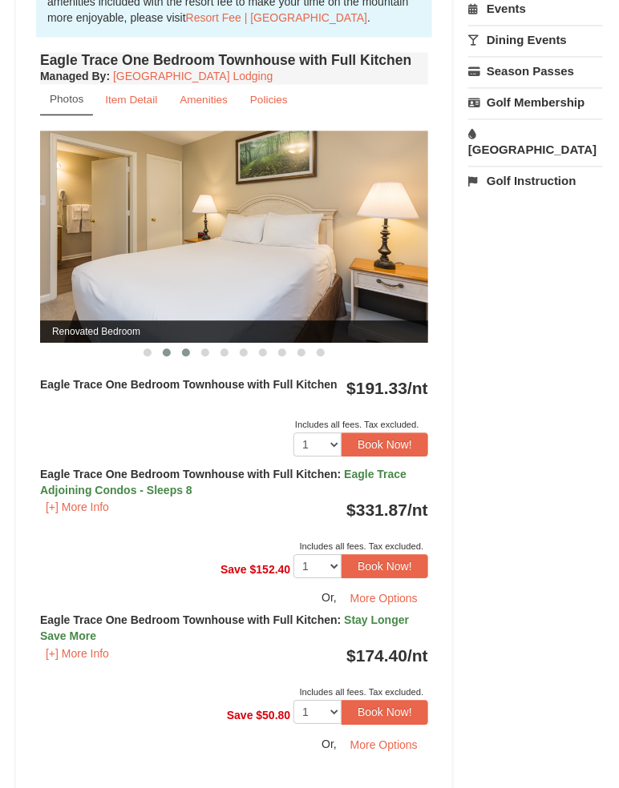
click at [181, 345] on button at bounding box center [185, 353] width 19 height 16
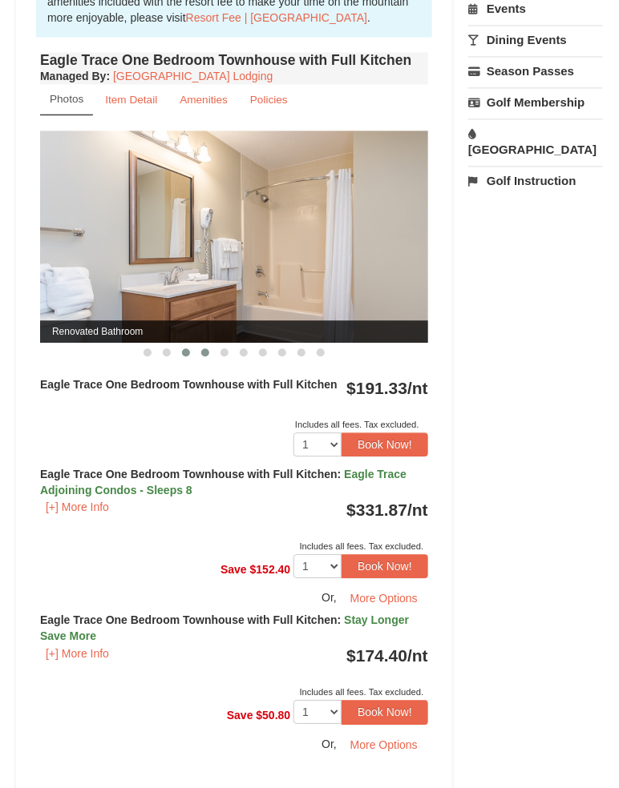
click at [200, 345] on button at bounding box center [205, 353] width 19 height 16
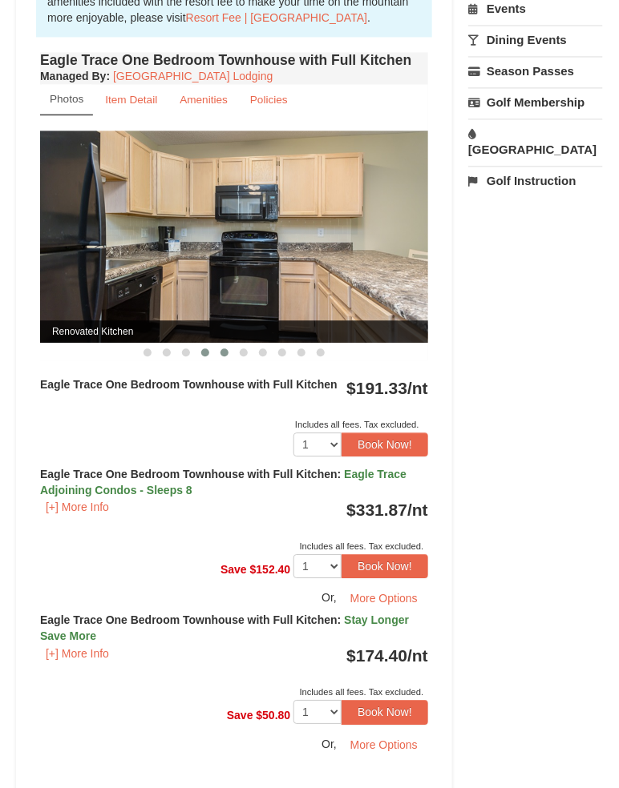
click at [228, 345] on button at bounding box center [224, 353] width 19 height 16
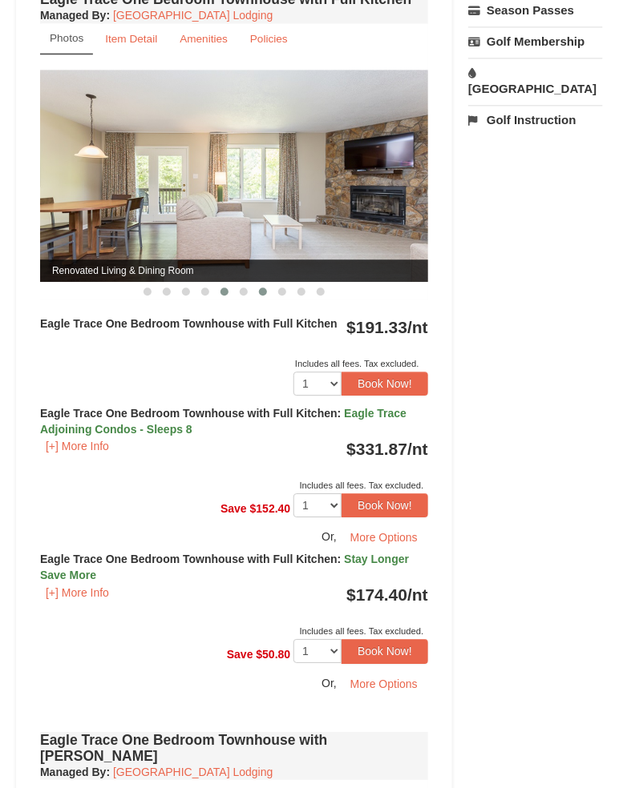
scroll to position [697, 0]
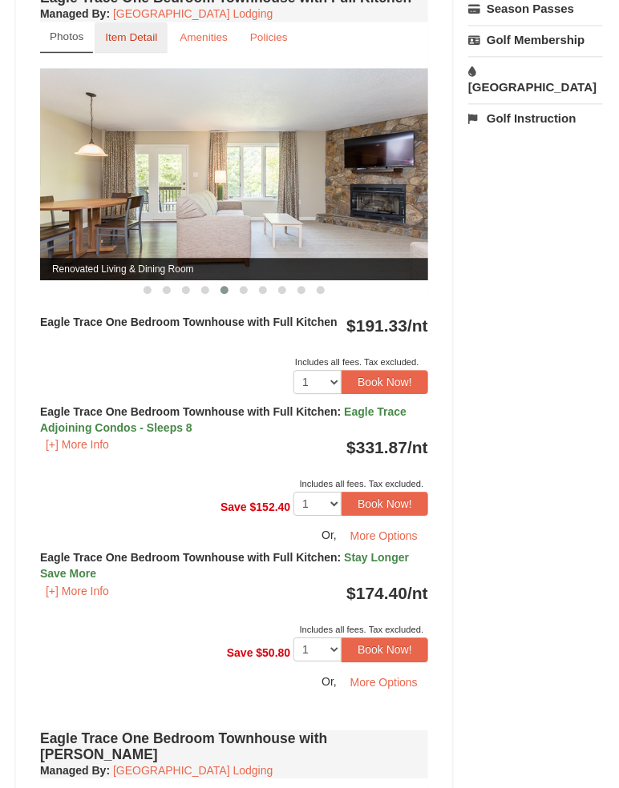
click at [143, 26] on link "Item Detail" at bounding box center [131, 37] width 73 height 31
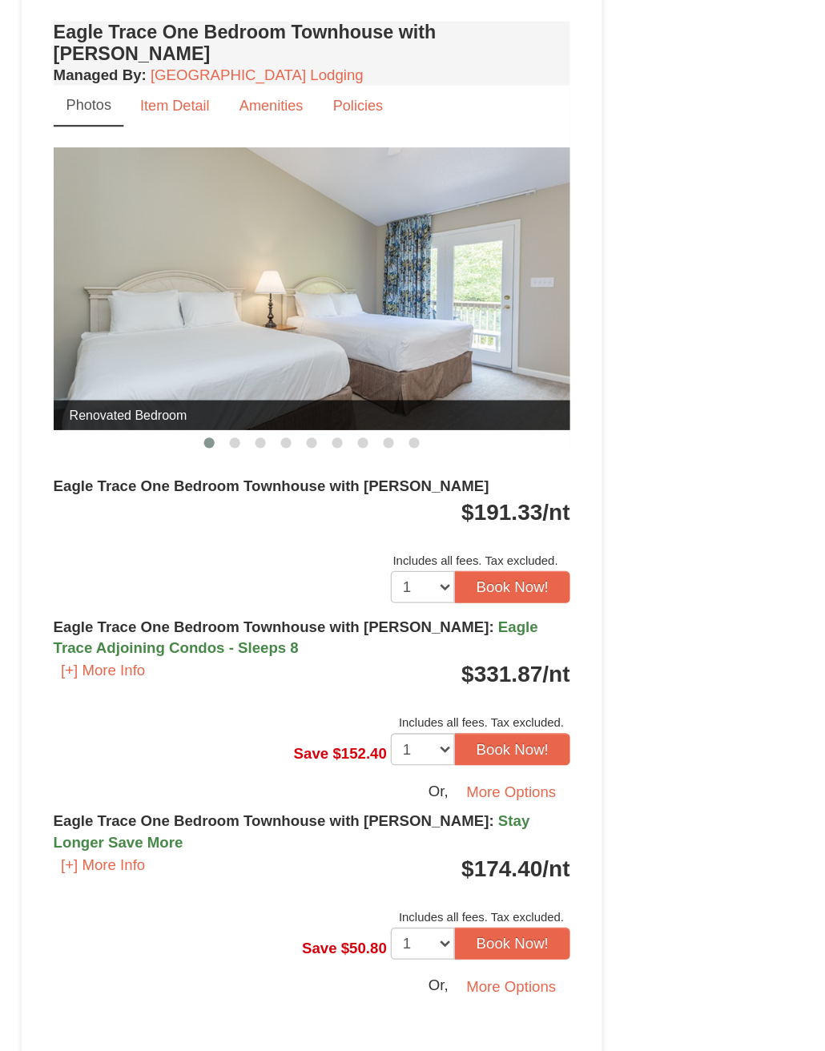
scroll to position [1337, 0]
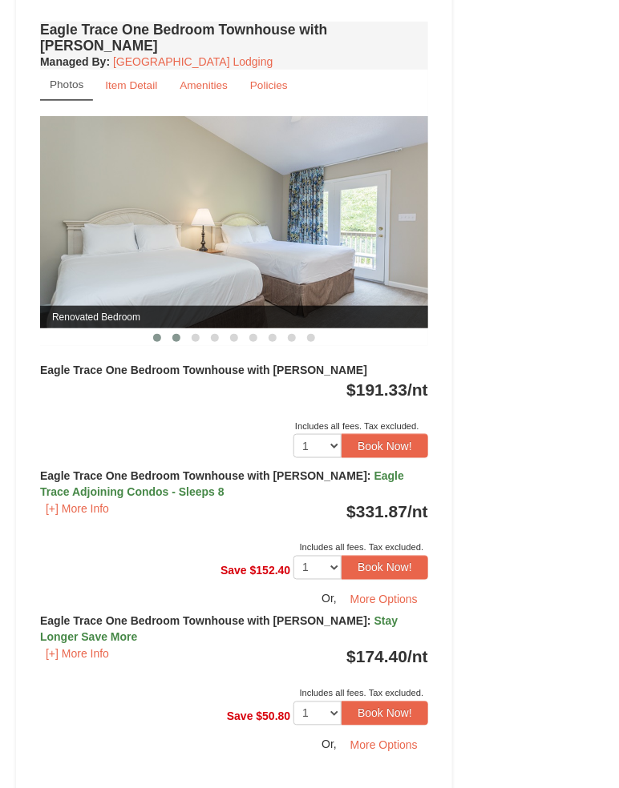
click at [176, 334] on span at bounding box center [176, 338] width 8 height 8
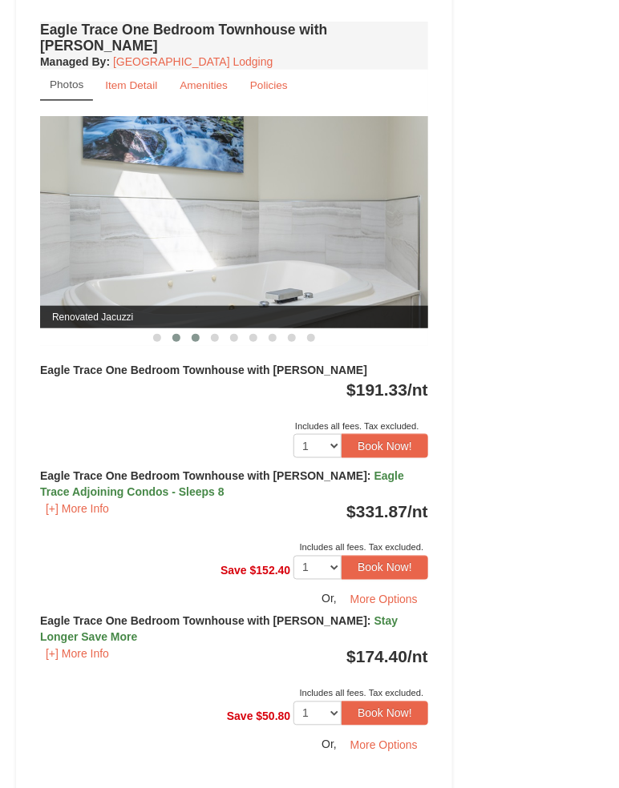
click at [195, 330] on button at bounding box center [195, 338] width 19 height 16
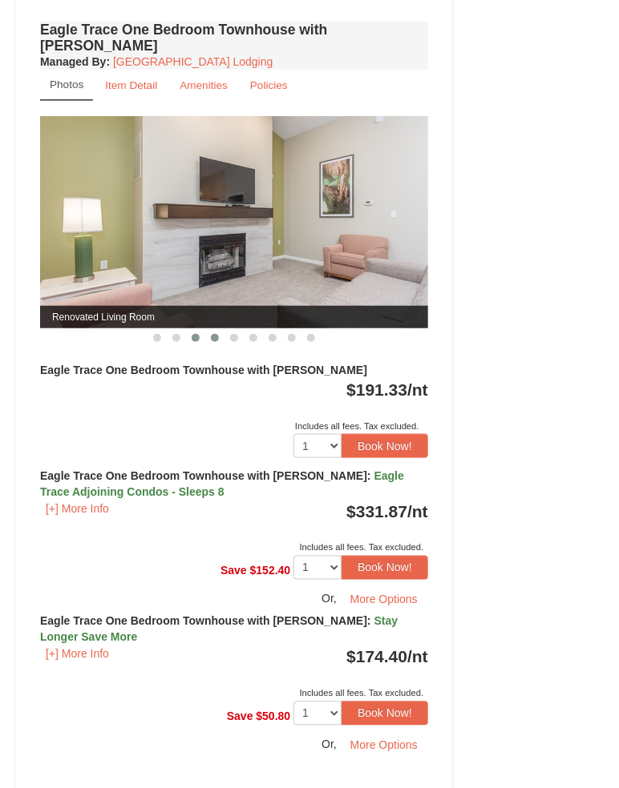
click at [210, 330] on button at bounding box center [214, 338] width 19 height 16
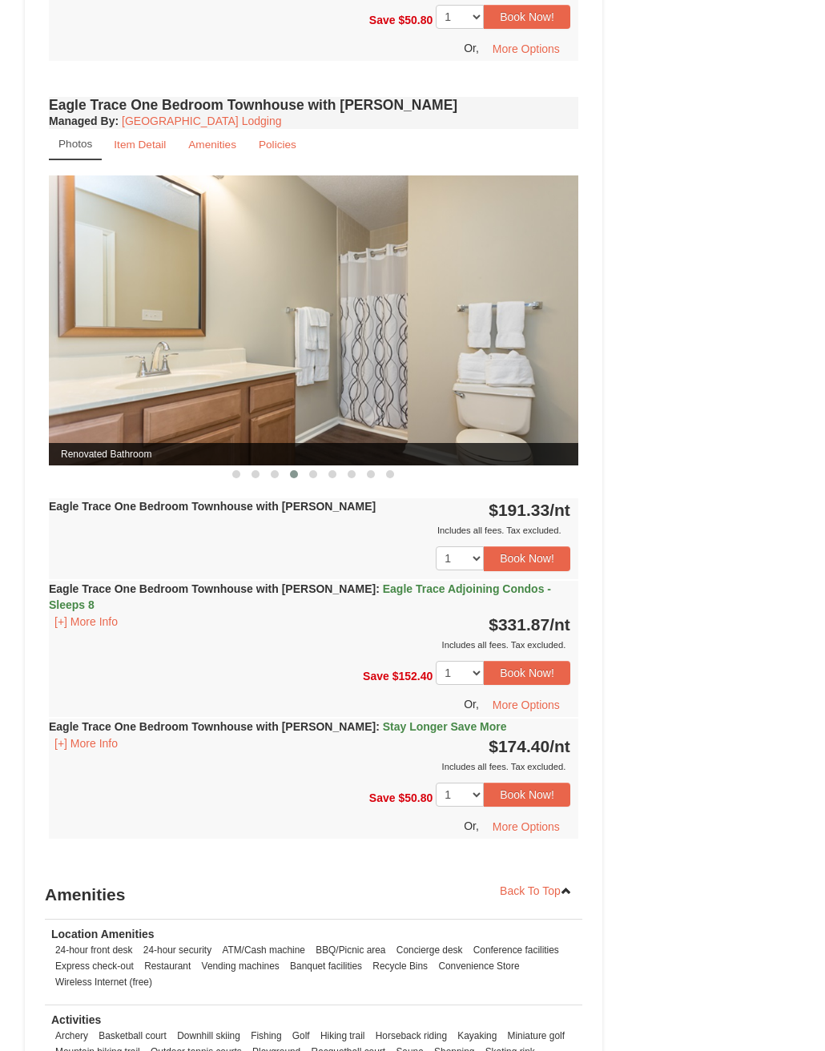
scroll to position [1043, 0]
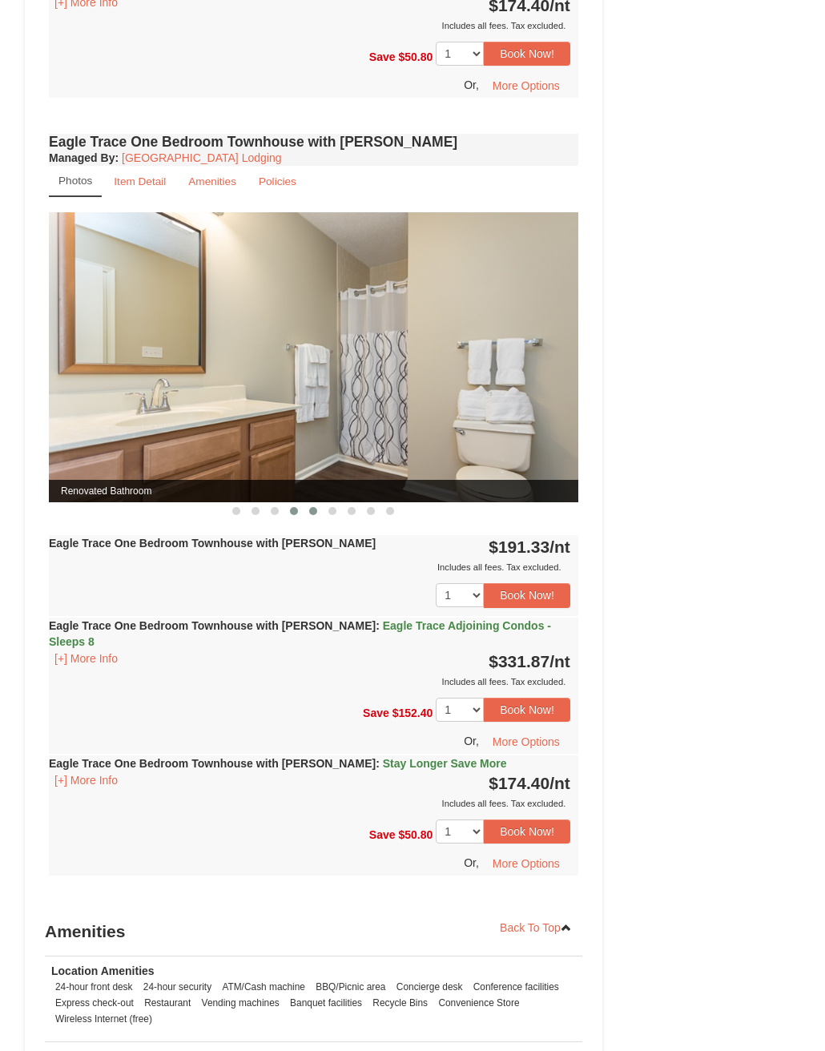
click at [312, 519] on button at bounding box center [313, 511] width 19 height 16
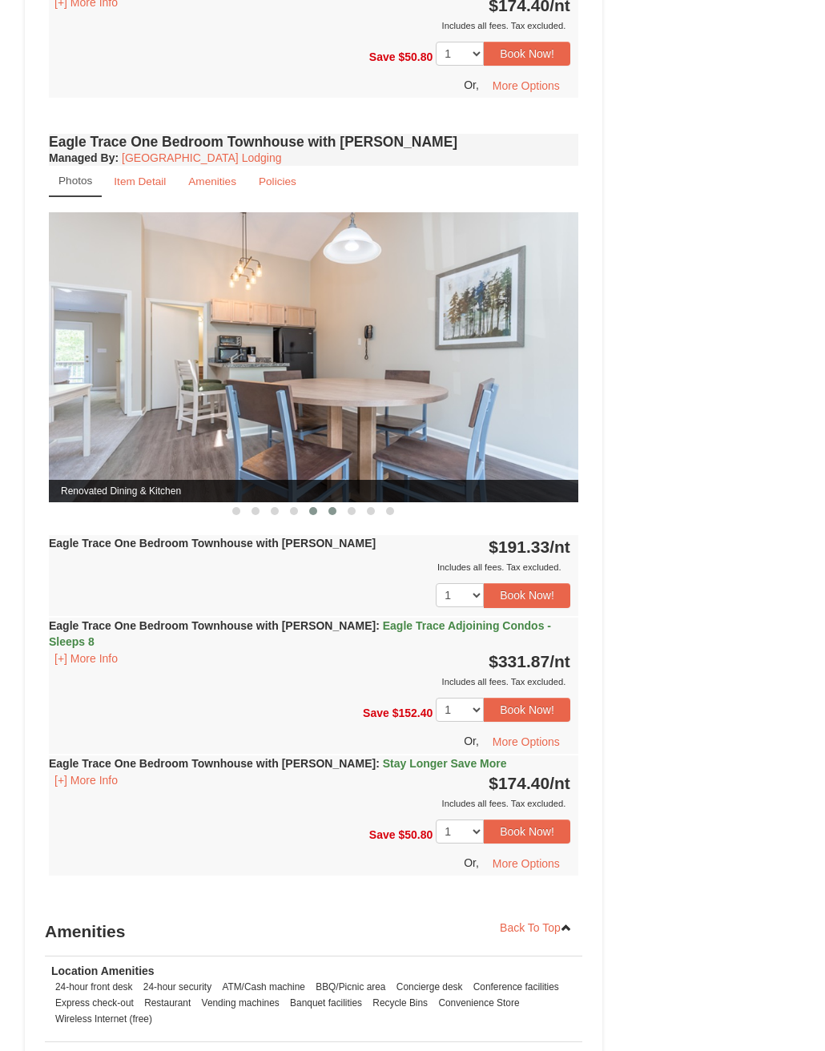
click at [335, 519] on button at bounding box center [332, 511] width 19 height 16
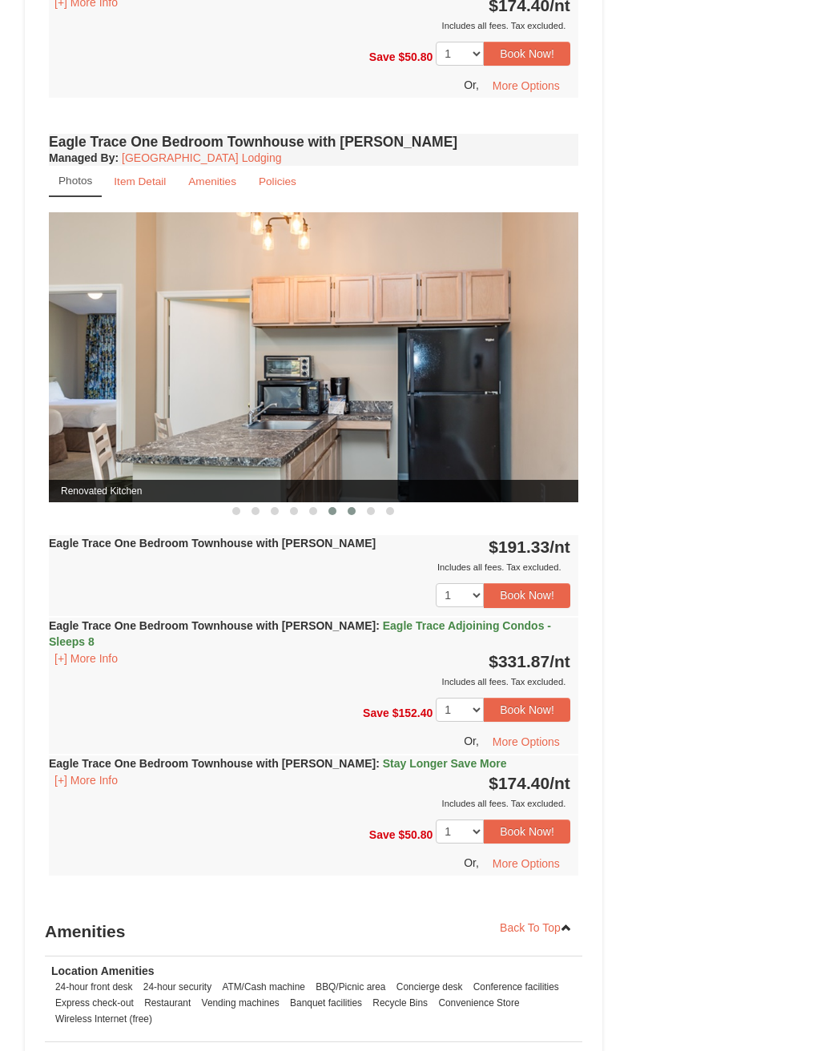
click at [356, 519] on button at bounding box center [351, 511] width 19 height 16
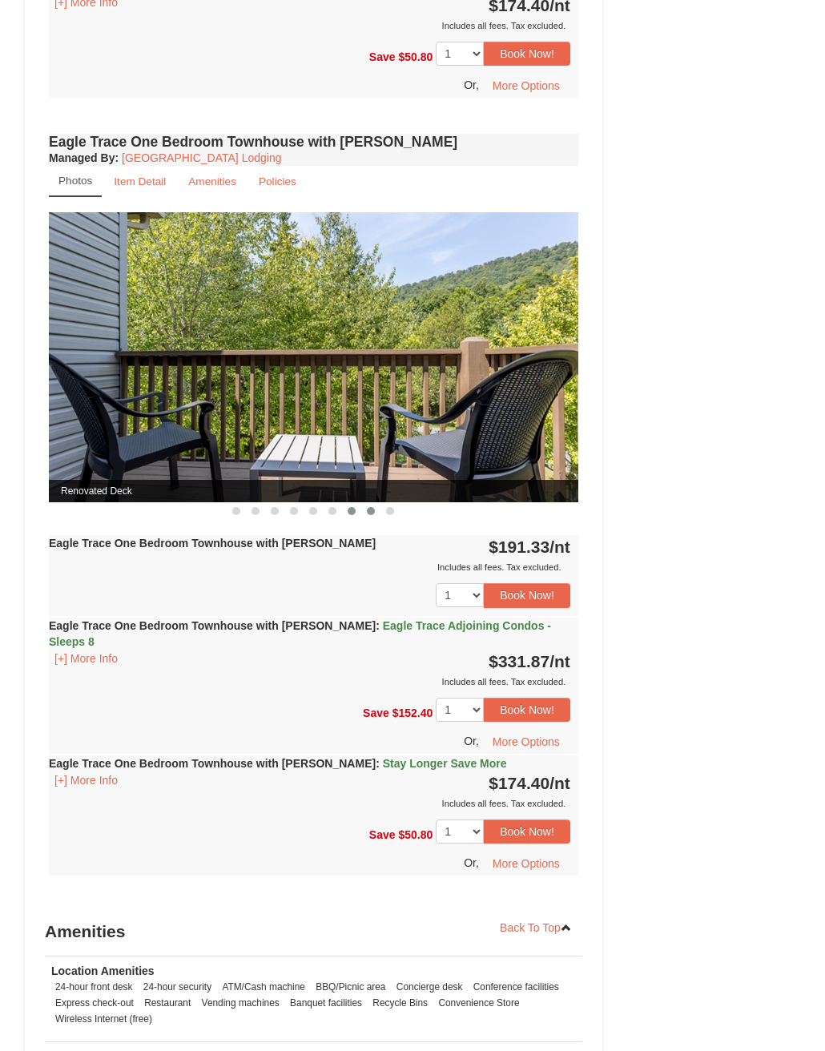
click at [373, 515] on span at bounding box center [371, 511] width 8 height 8
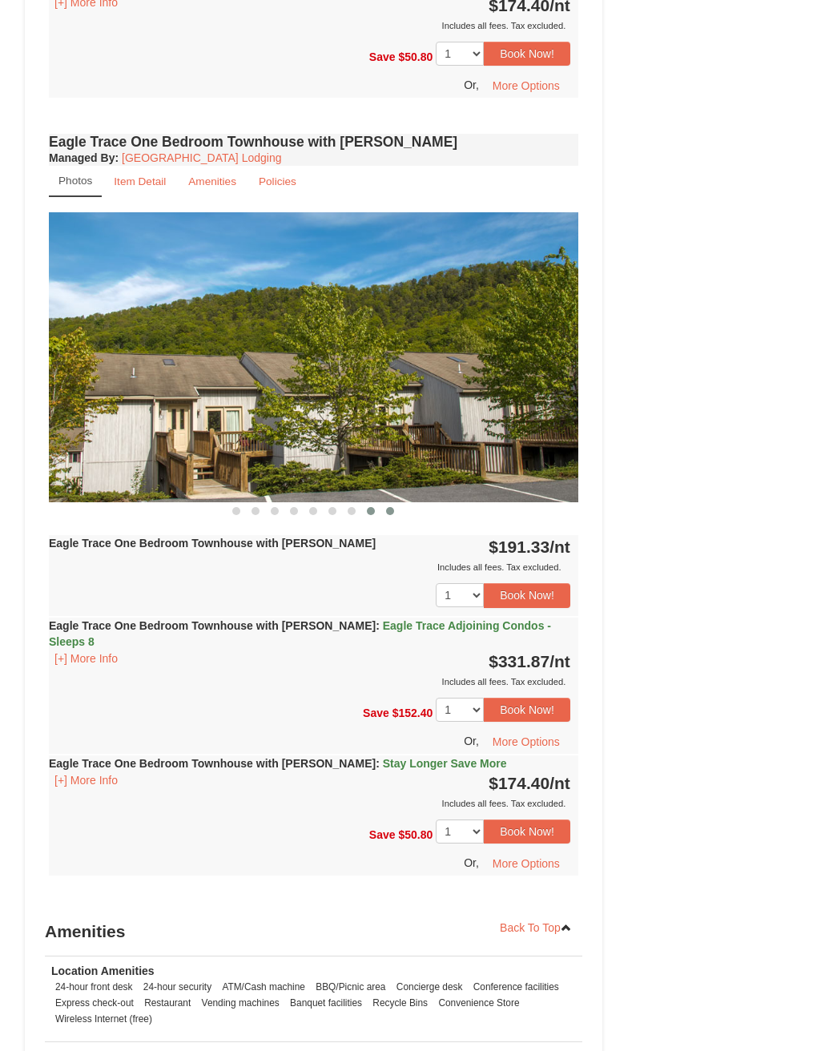
click at [393, 515] on span at bounding box center [390, 511] width 8 height 8
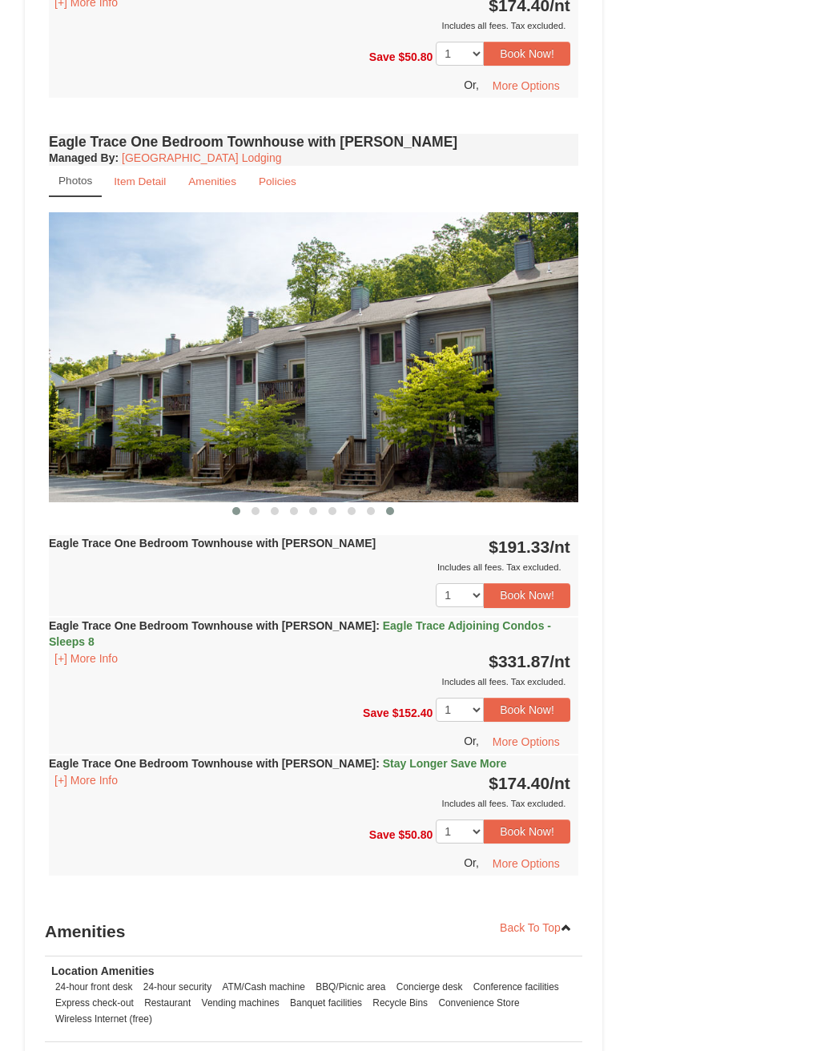
click at [240, 519] on button at bounding box center [236, 511] width 19 height 16
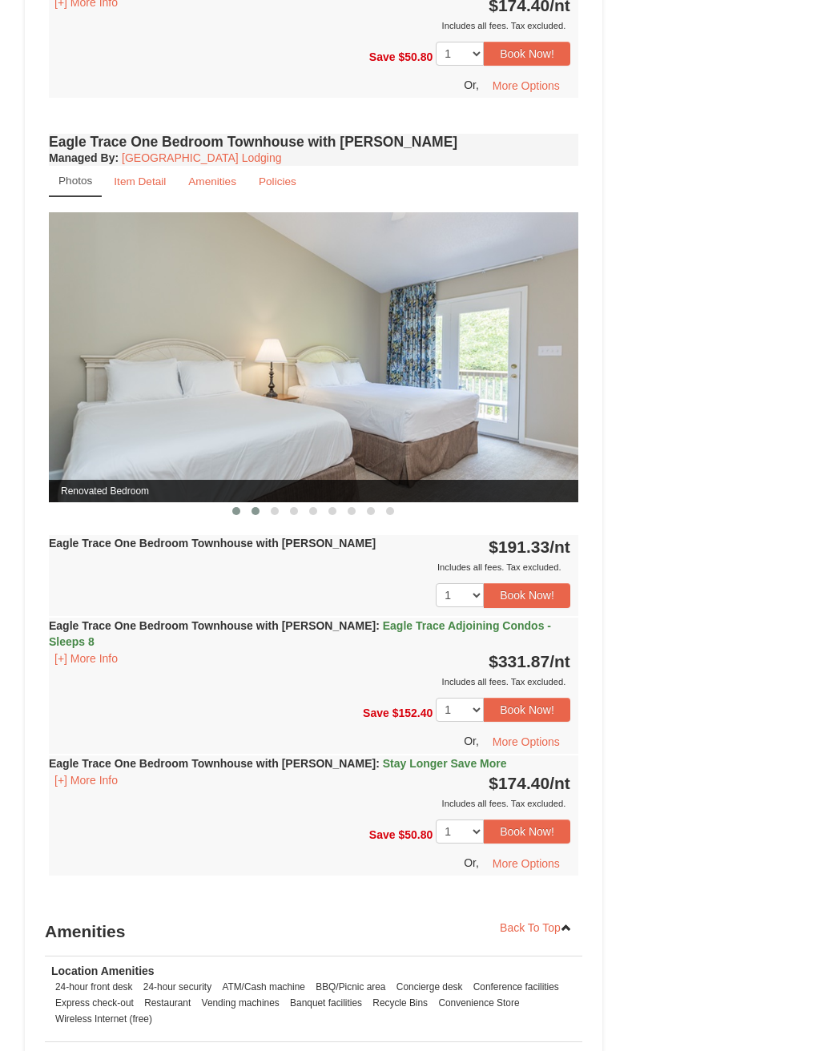
click at [252, 515] on span at bounding box center [256, 511] width 8 height 8
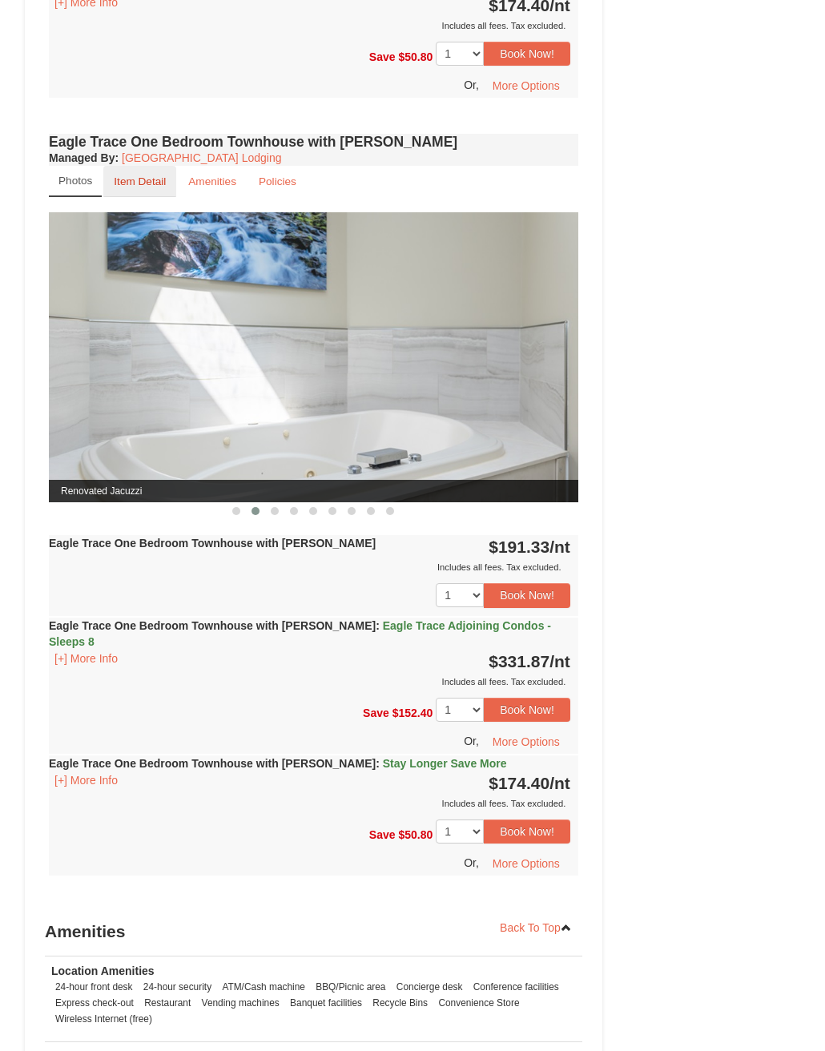
click at [139, 197] on link "Item Detail" at bounding box center [139, 181] width 73 height 31
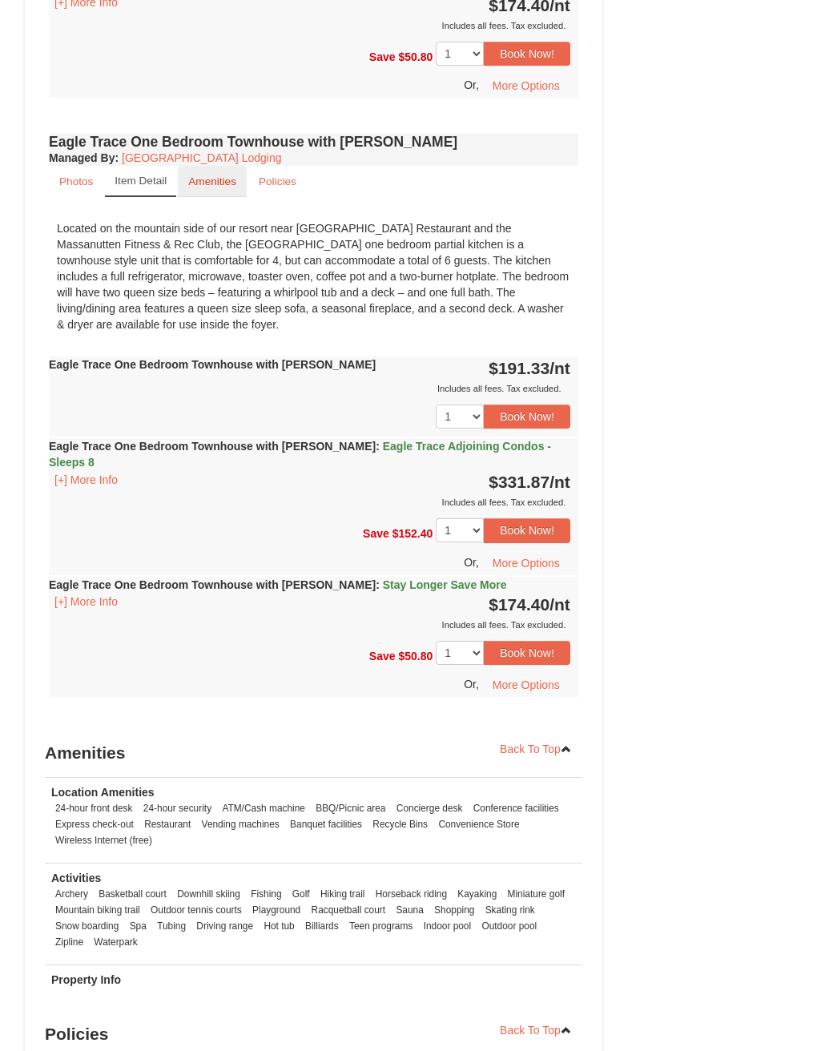
click at [207, 197] on link "Amenities" at bounding box center [212, 181] width 69 height 31
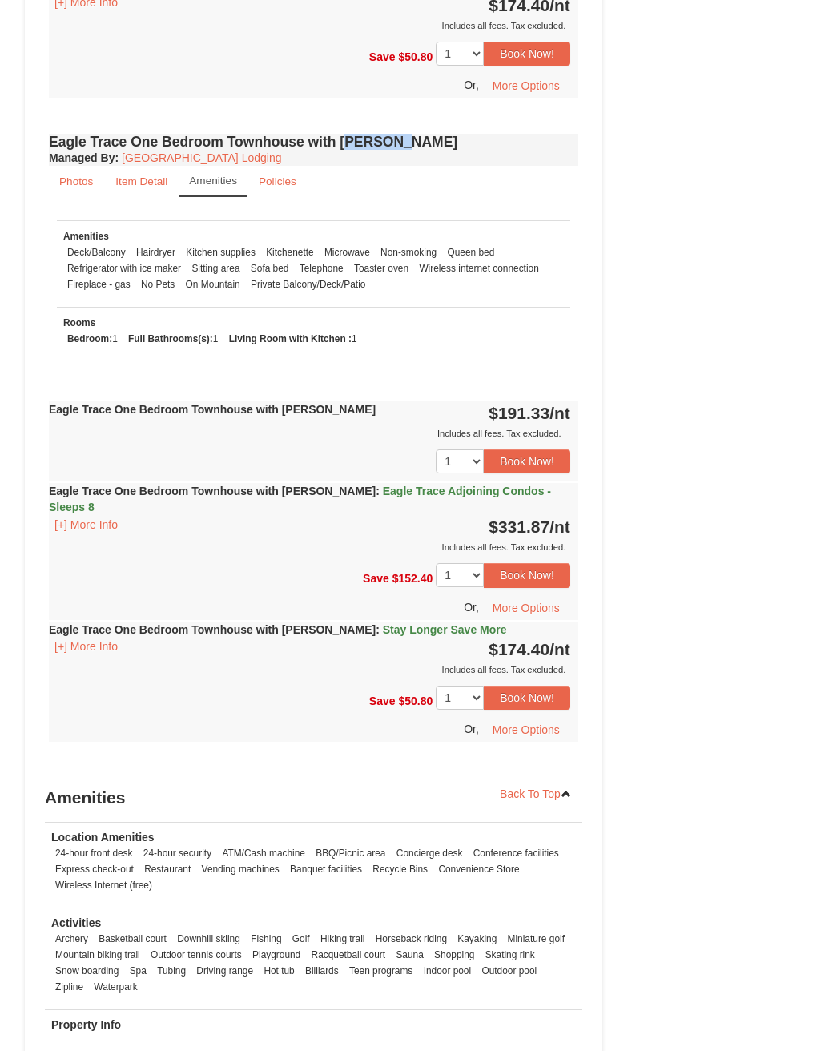
drag, startPoint x: 342, startPoint y: 159, endPoint x: 433, endPoint y: 163, distance: 90.6
click at [433, 150] on h4 "Eagle Trace One Bedroom Townhouse with [PERSON_NAME]" at bounding box center [314, 142] width 530 height 16
copy h4 "Jacuzzi"
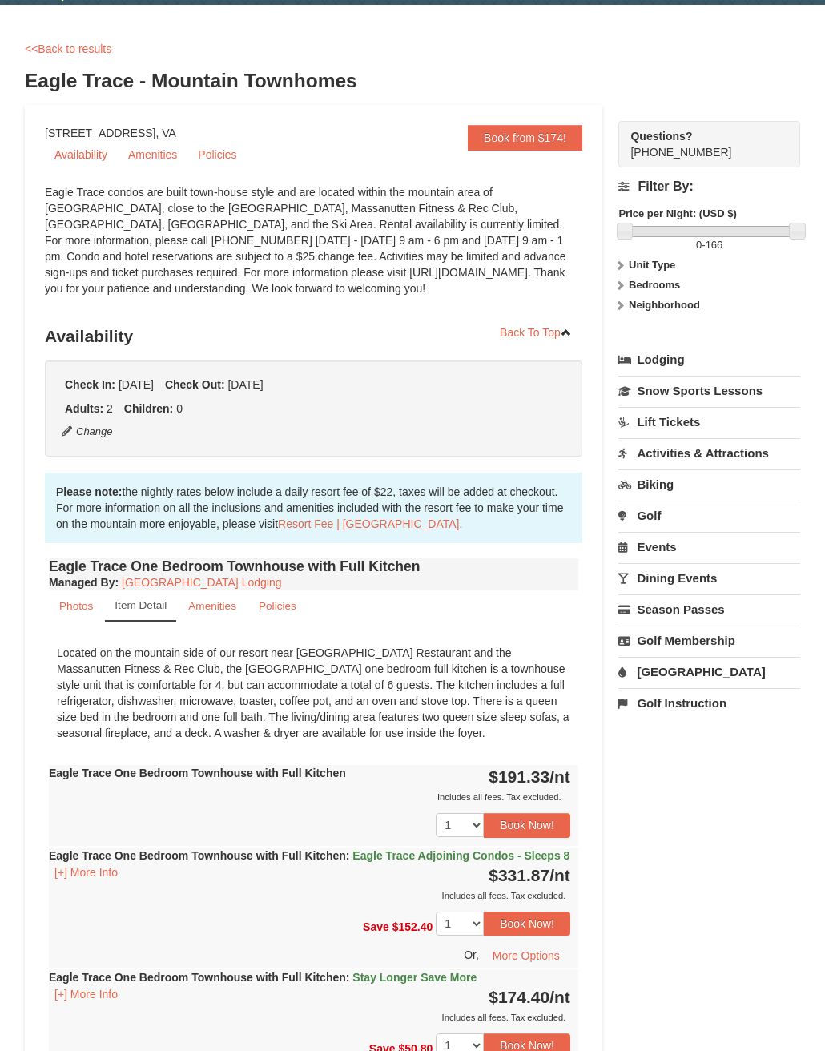
scroll to position [0, 0]
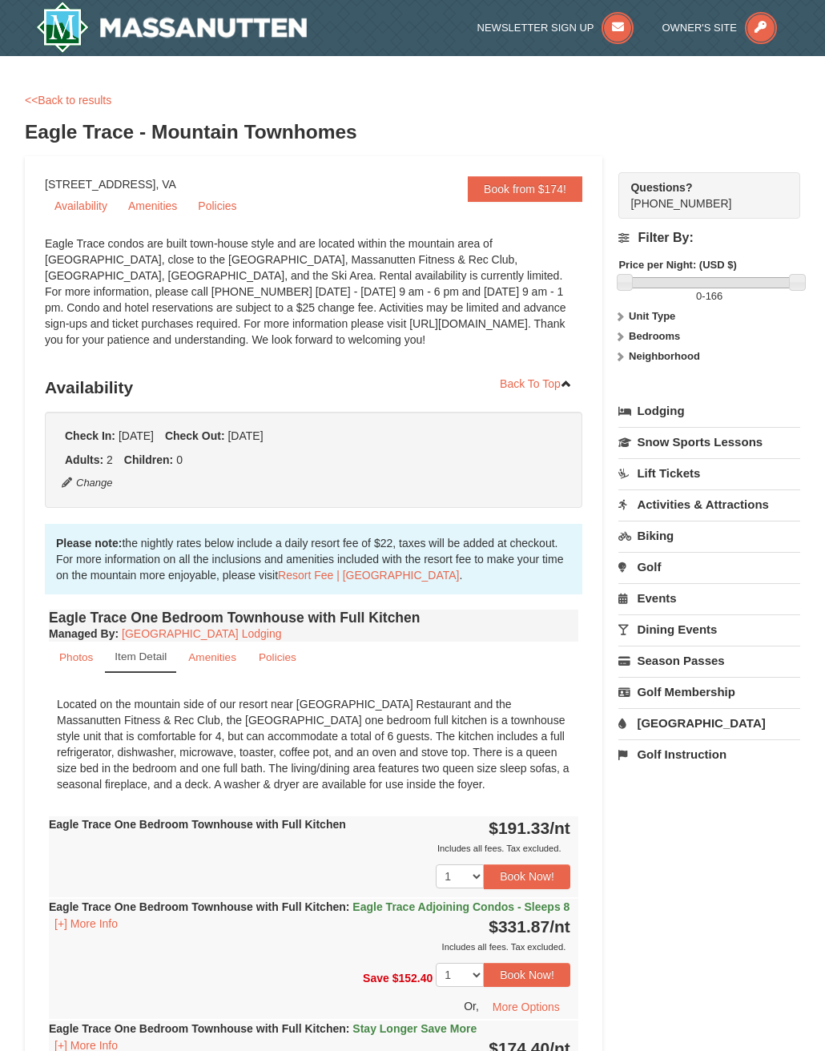
click at [618, 421] on link "Lodging" at bounding box center [710, 411] width 182 height 29
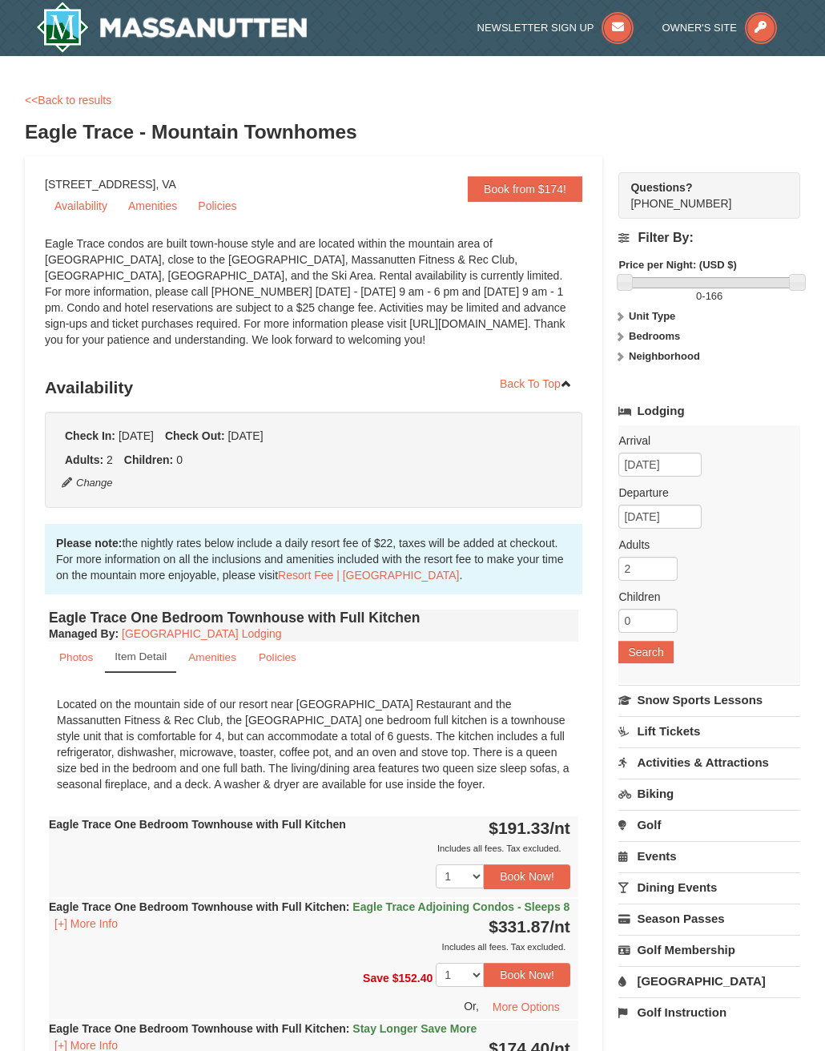
click at [618, 420] on link "Lodging" at bounding box center [710, 411] width 182 height 29
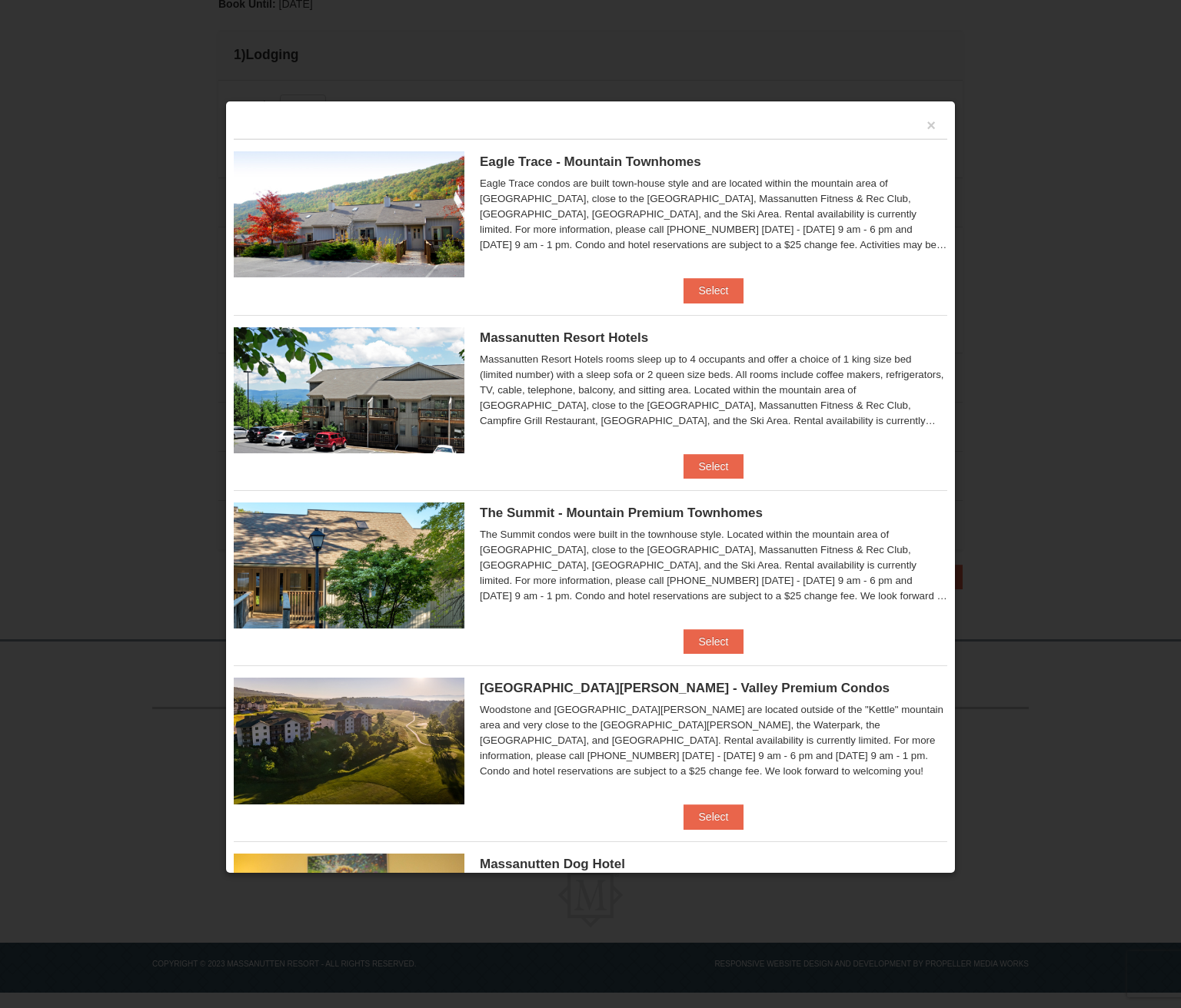
scroll to position [281, 0]
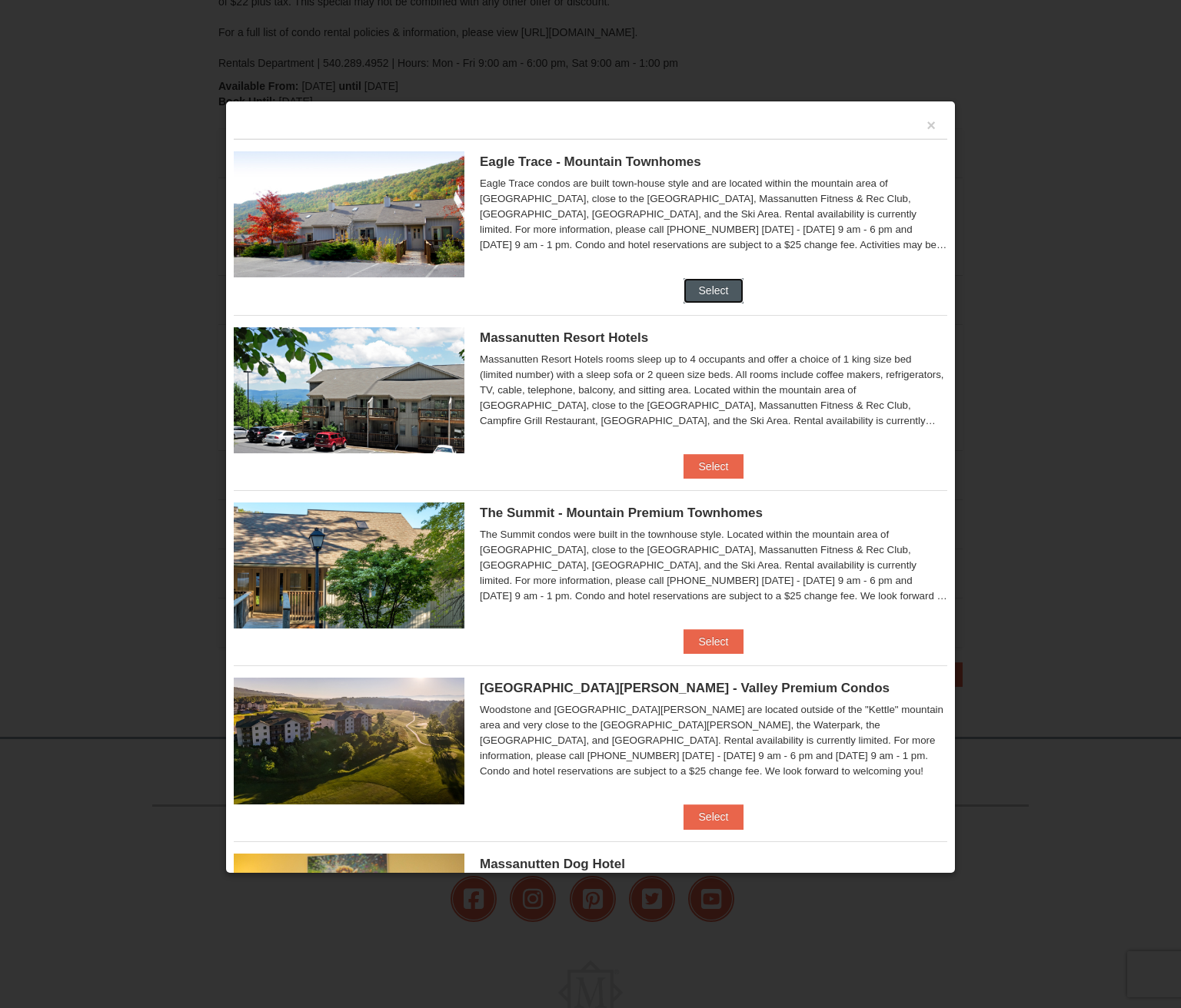
click at [691, 284] on button "Select" at bounding box center [713, 291] width 60 height 25
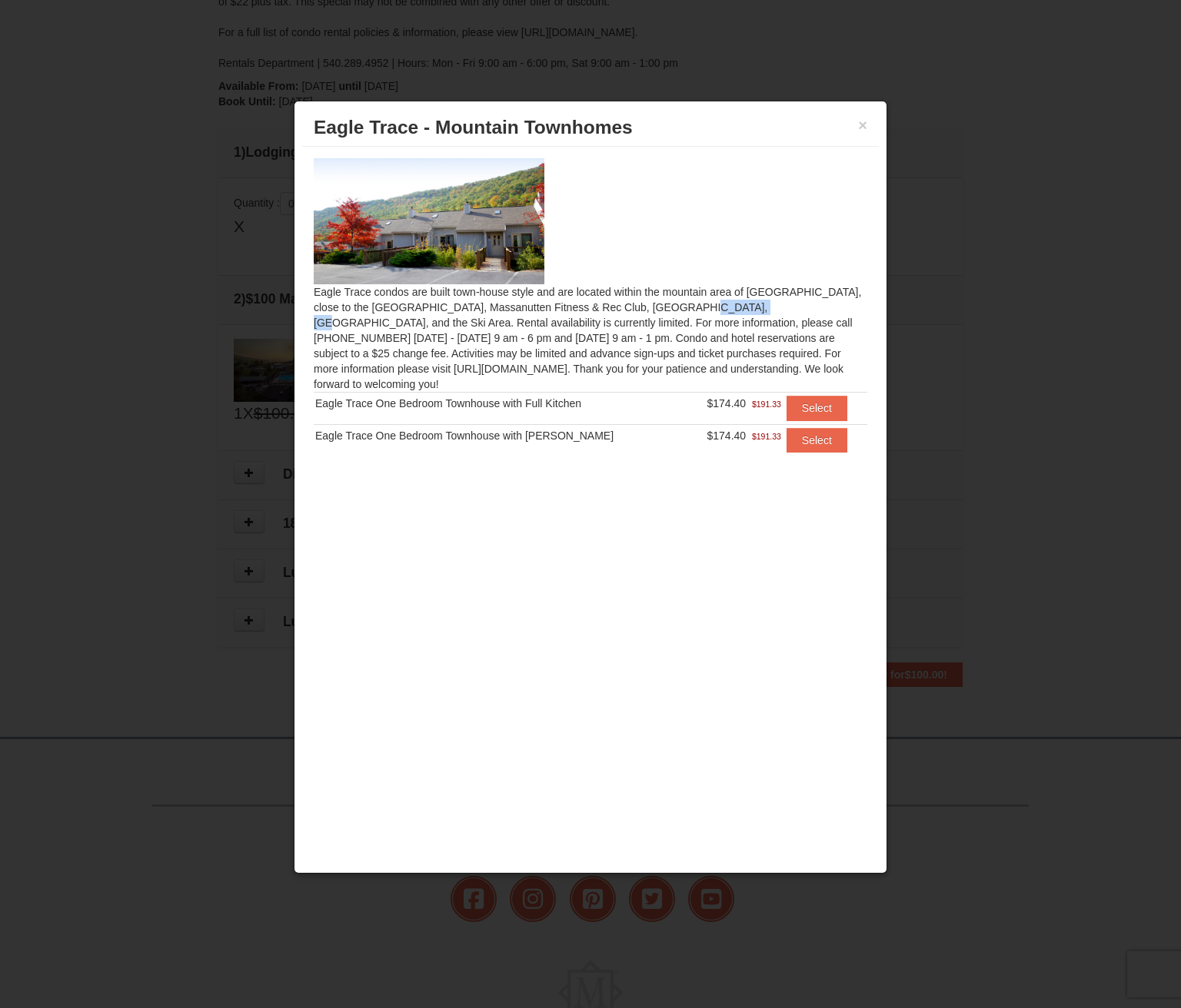
drag, startPoint x: 481, startPoint y: 308, endPoint x: 544, endPoint y: 310, distance: 63.0
click at [544, 310] on div "Eagle Trace condos are built town-house style and are located within the mounta…" at bounding box center [590, 315] width 577 height 336
copy div "Massanutten"
